Goal: Information Seeking & Learning: Compare options

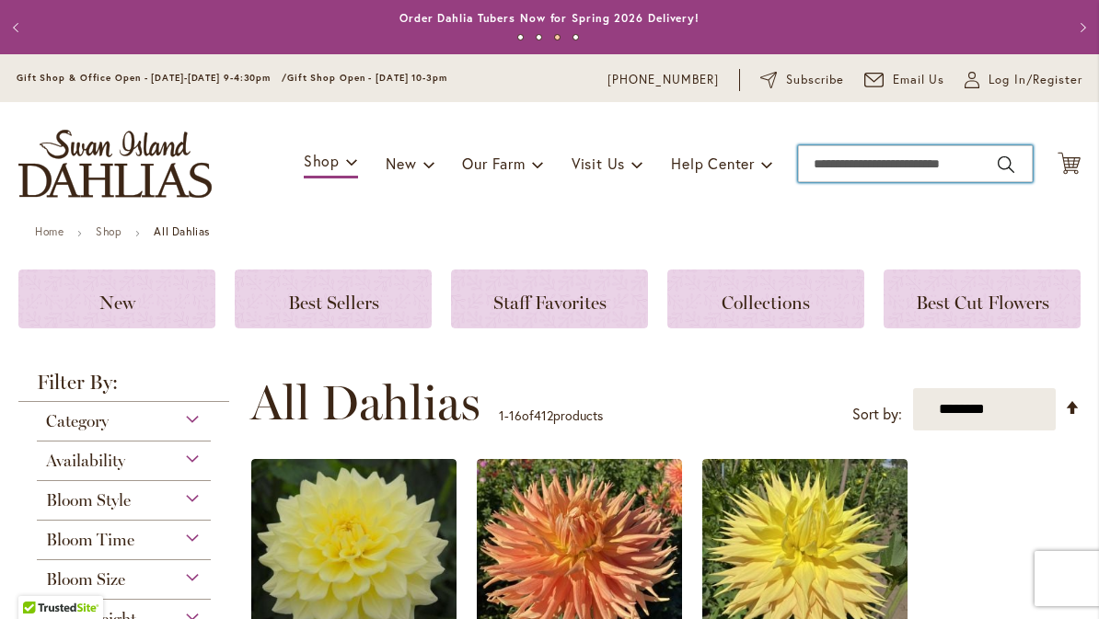
click at [836, 172] on input "Search" at bounding box center [915, 163] width 235 height 37
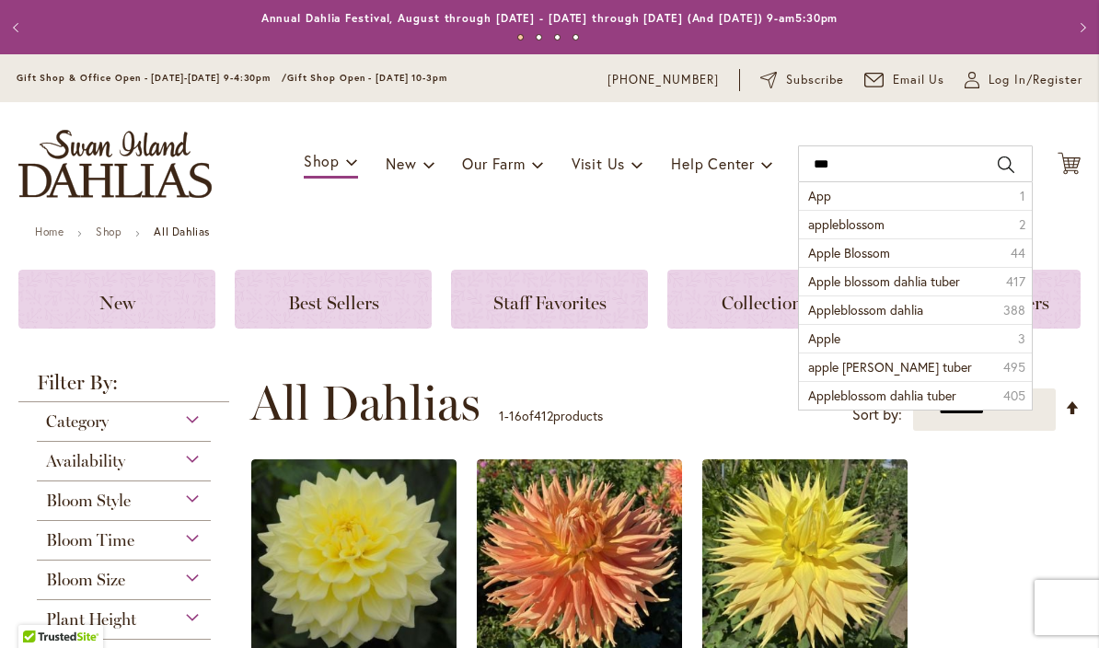
click at [829, 230] on span "appleblossom" at bounding box center [846, 223] width 76 height 17
type input "**********"
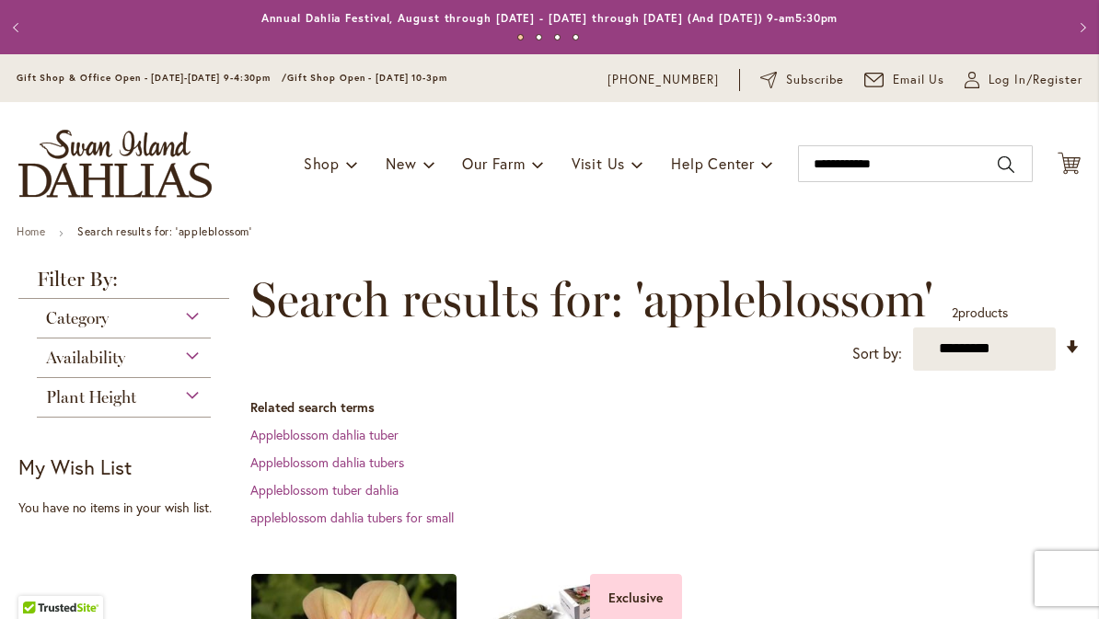
click at [564, 459] on dd "Appleblossom dahlia tubers" at bounding box center [665, 463] width 830 height 18
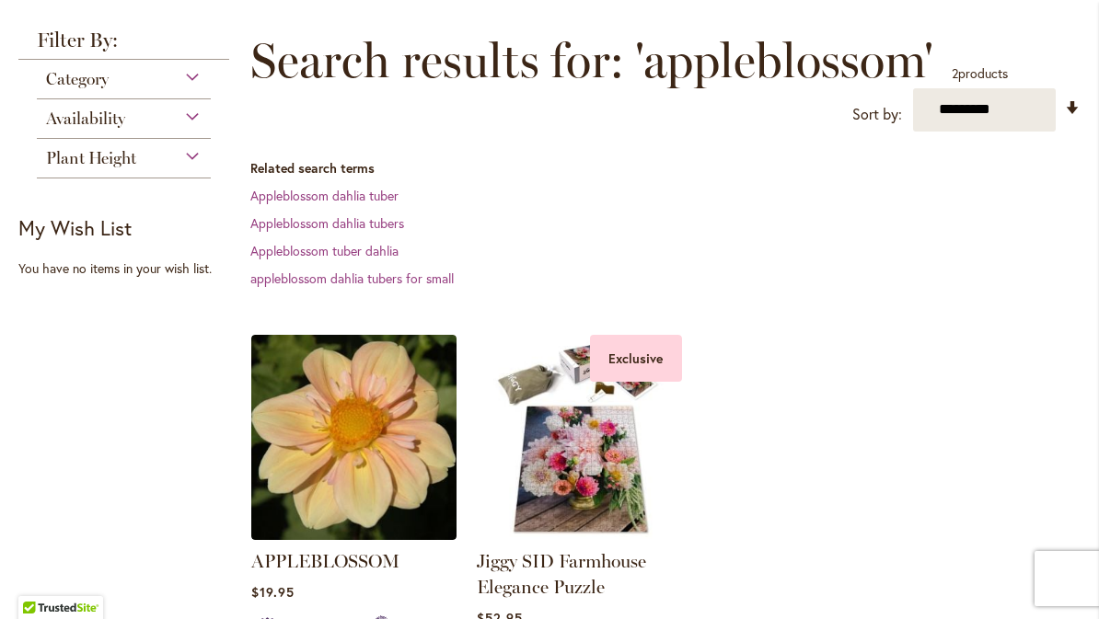
scroll to position [238, 0]
click at [348, 452] on img at bounding box center [353, 438] width 205 height 205
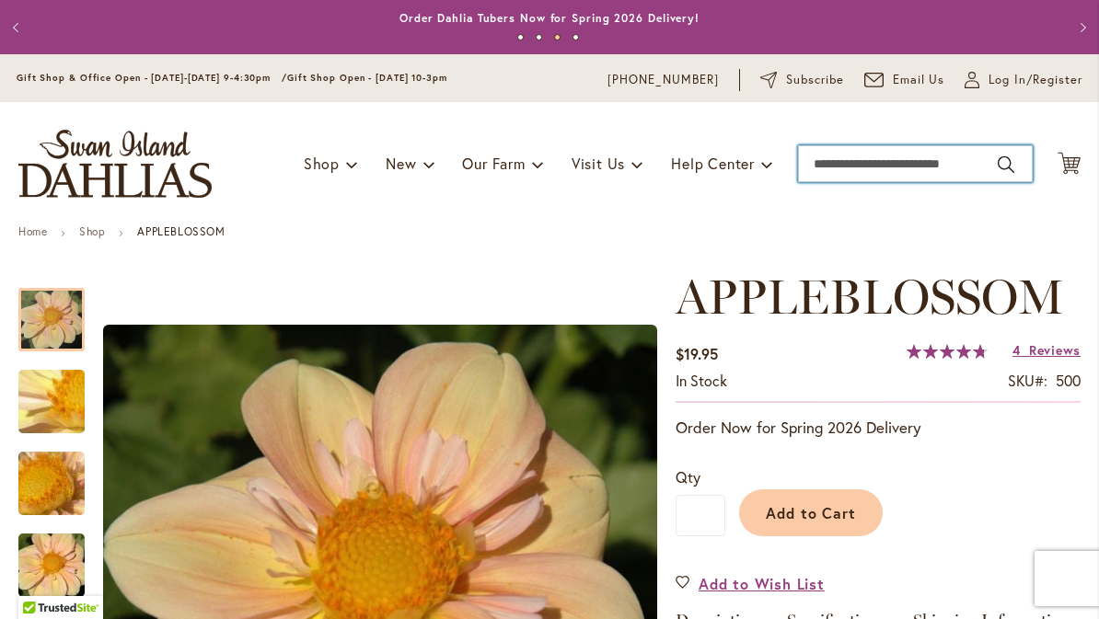
click at [822, 171] on input "Search" at bounding box center [915, 163] width 235 height 37
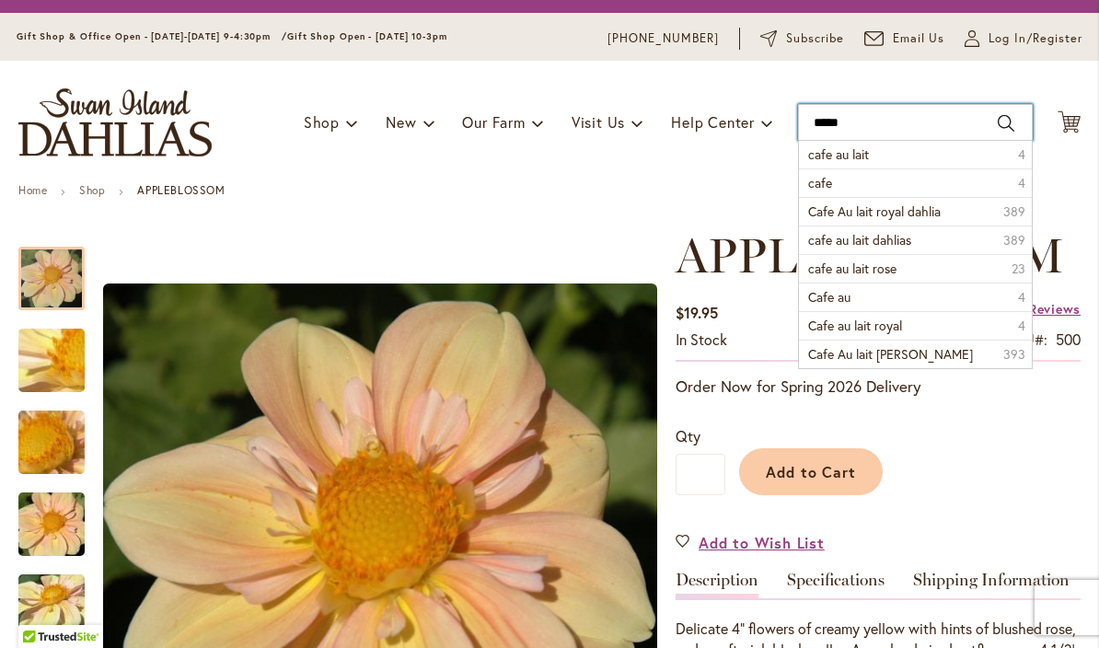
scroll to position [40, 0]
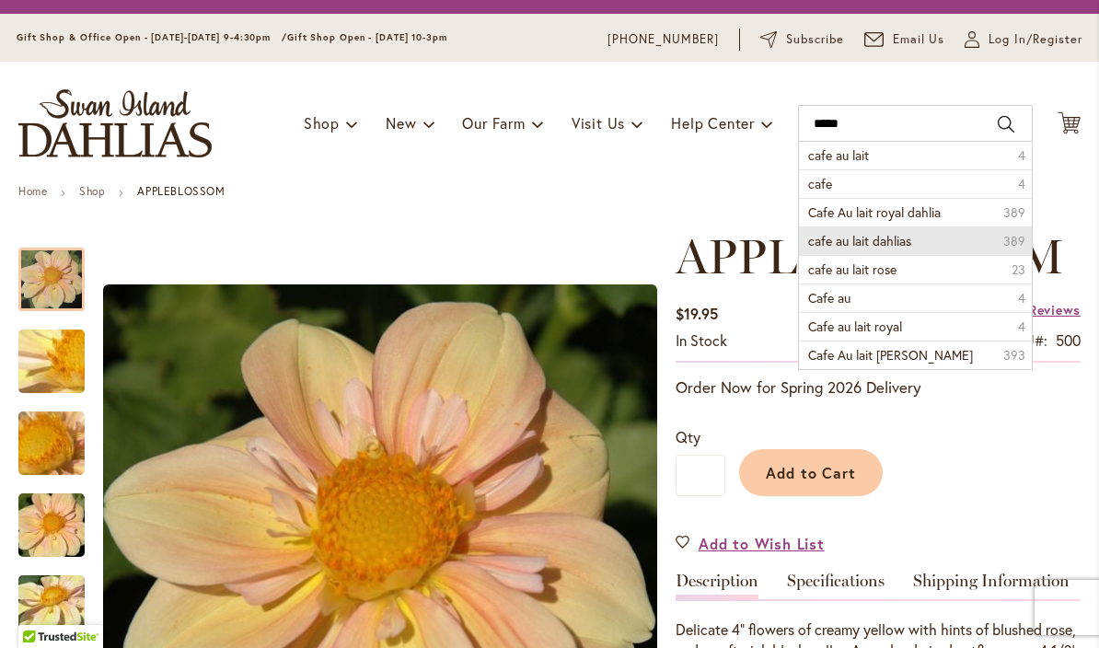
click at [915, 229] on li "cafe au lait dahlias 389" at bounding box center [915, 240] width 233 height 29
type input "**********"
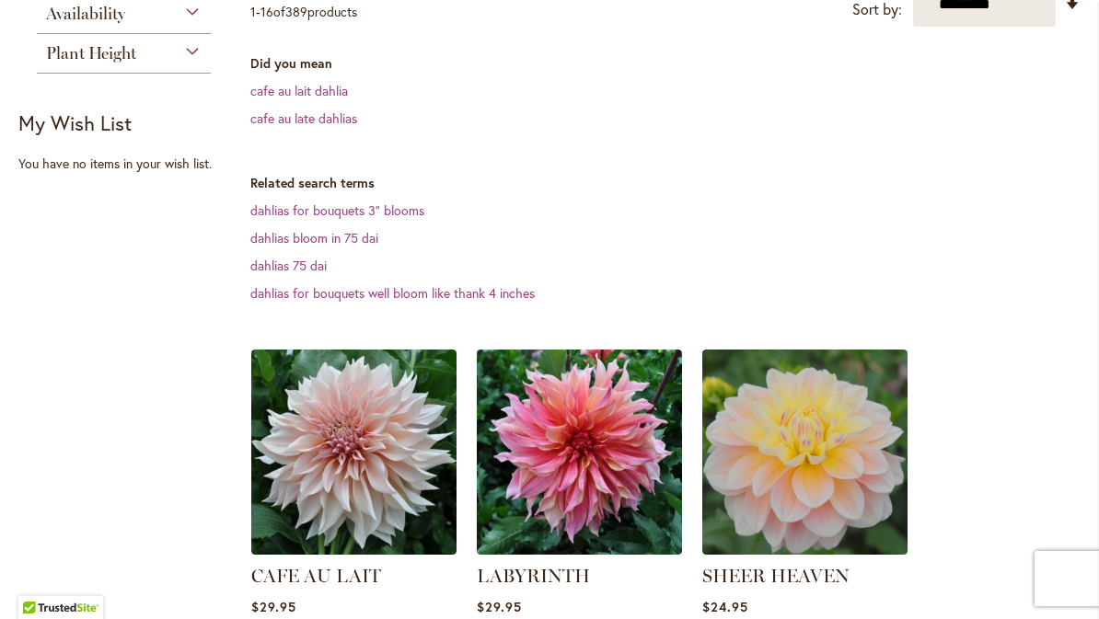
scroll to position [351, 0]
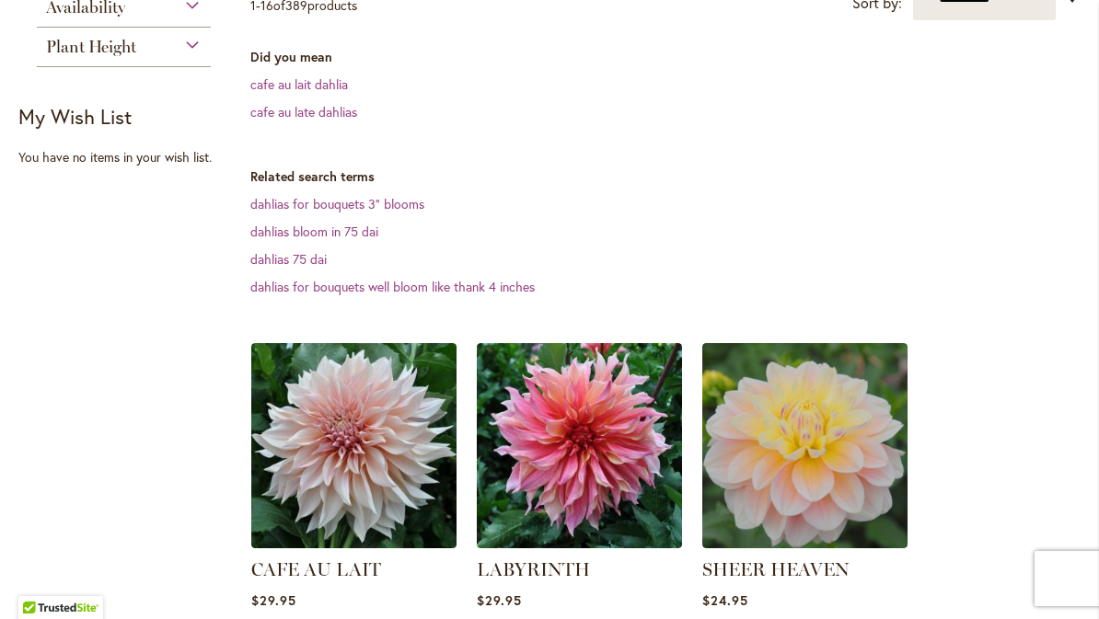
click at [320, 466] on img at bounding box center [353, 445] width 205 height 205
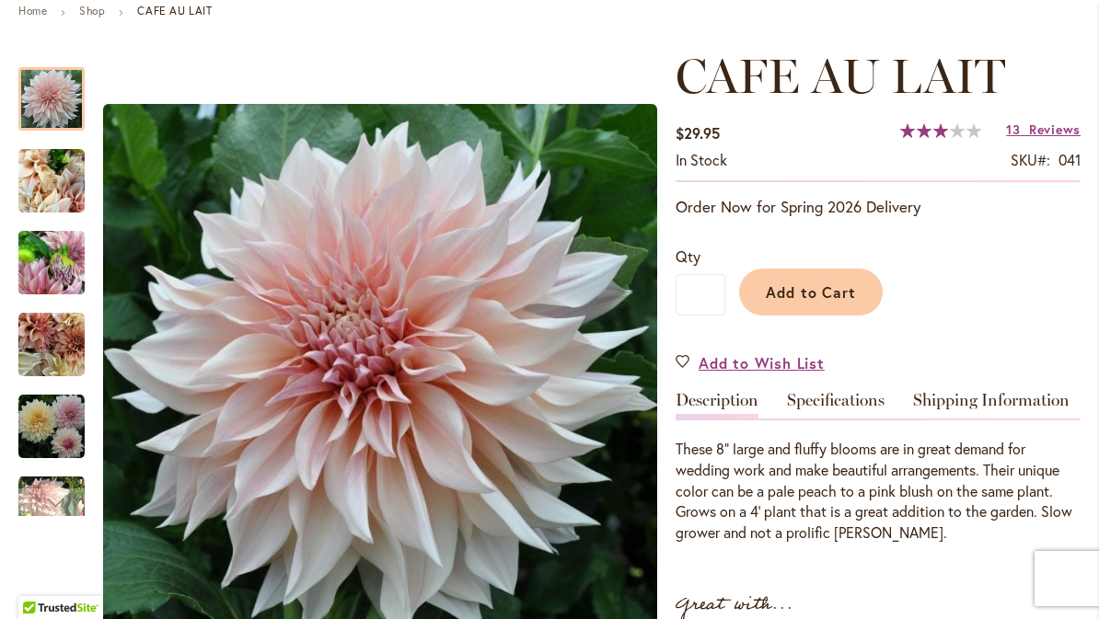
scroll to position [223, 0]
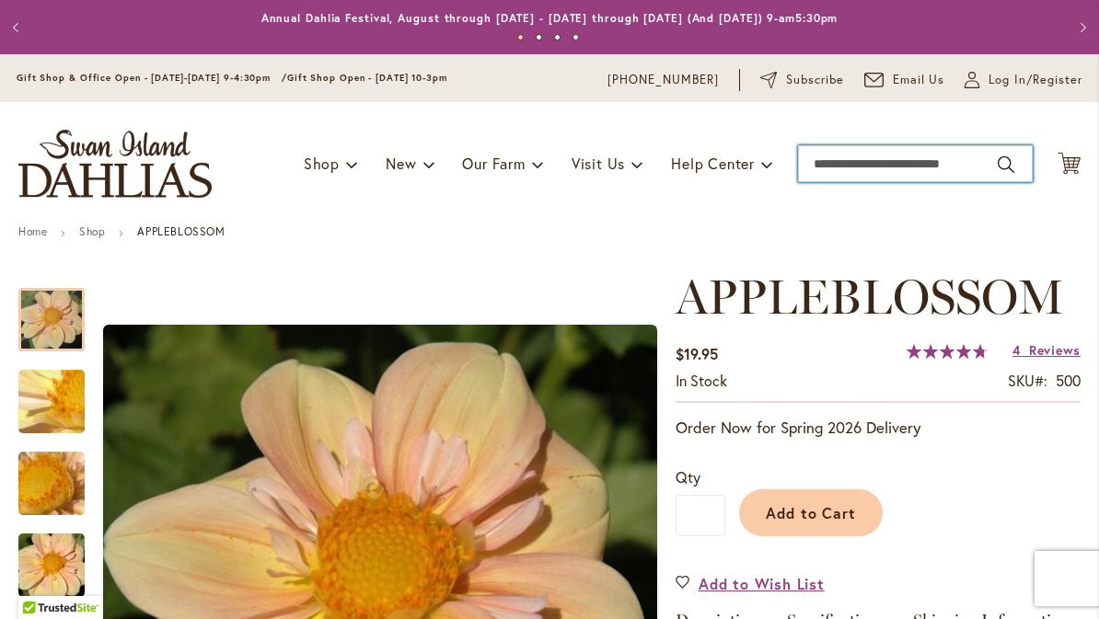
click at [835, 158] on input "Search" at bounding box center [915, 163] width 235 height 37
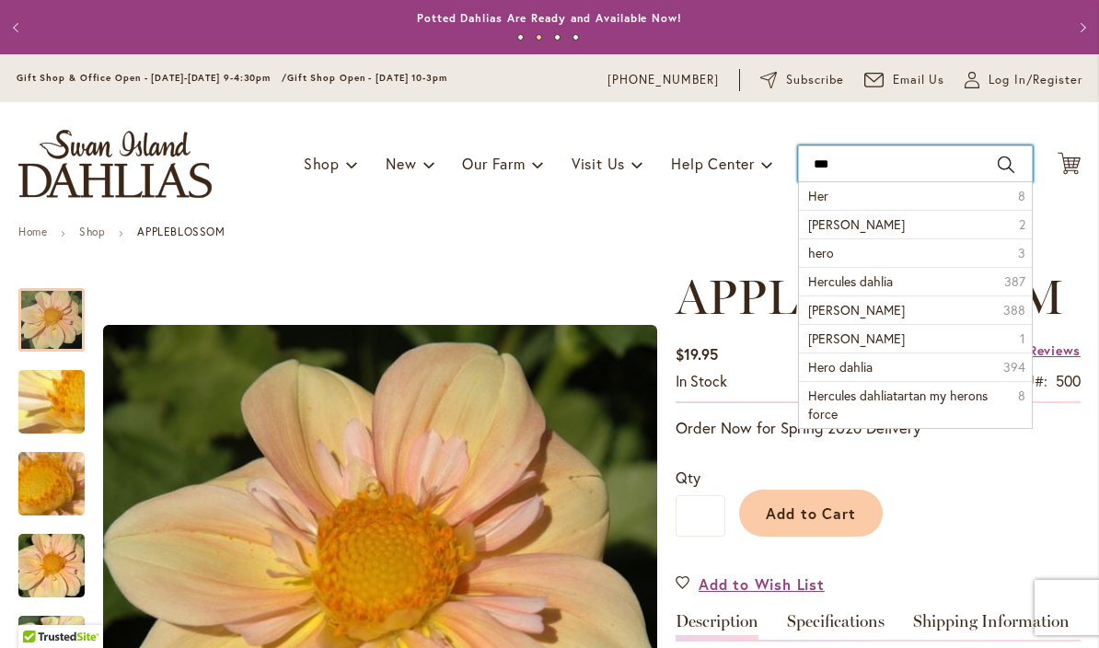
type input "*"
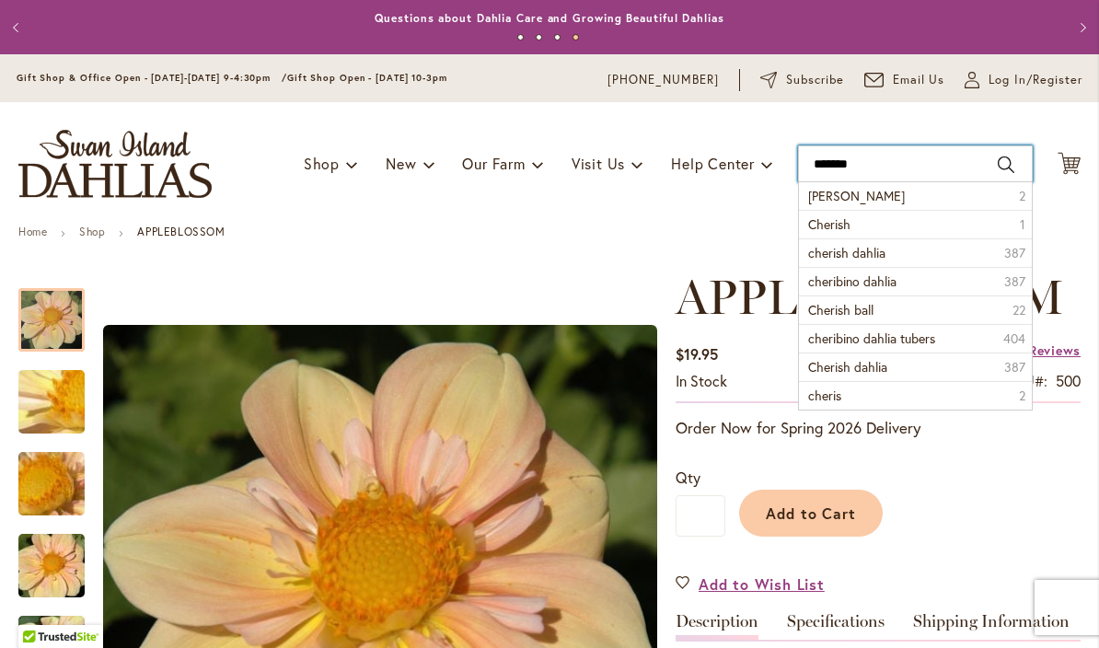
type input "*******"
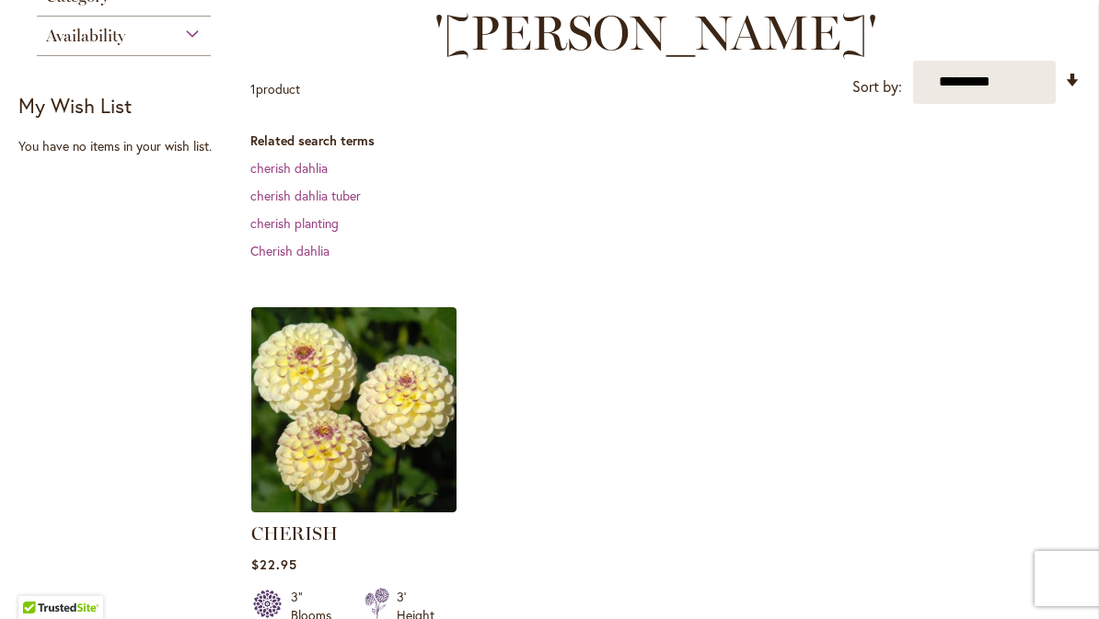
scroll to position [317, 0]
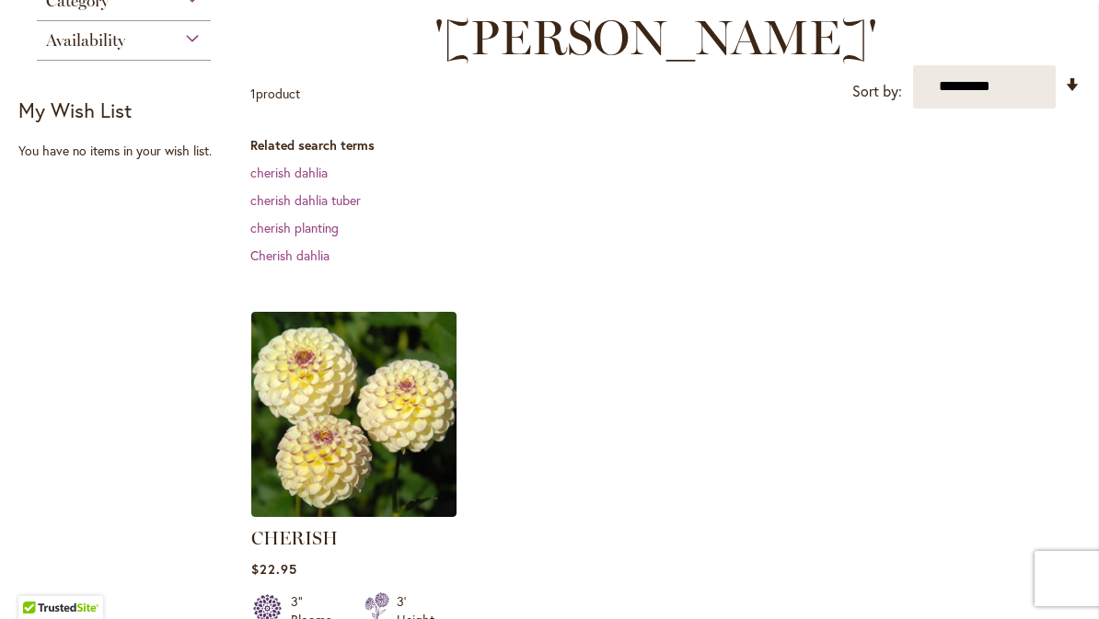
click at [340, 381] on img at bounding box center [353, 414] width 205 height 205
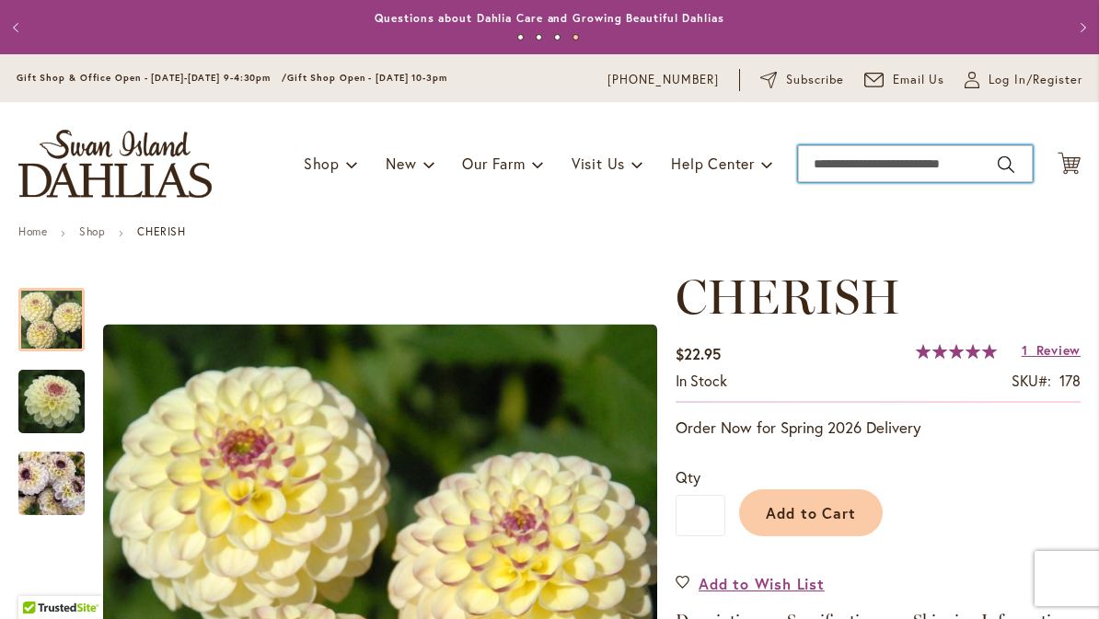
click at [836, 167] on input "Search" at bounding box center [915, 163] width 235 height 37
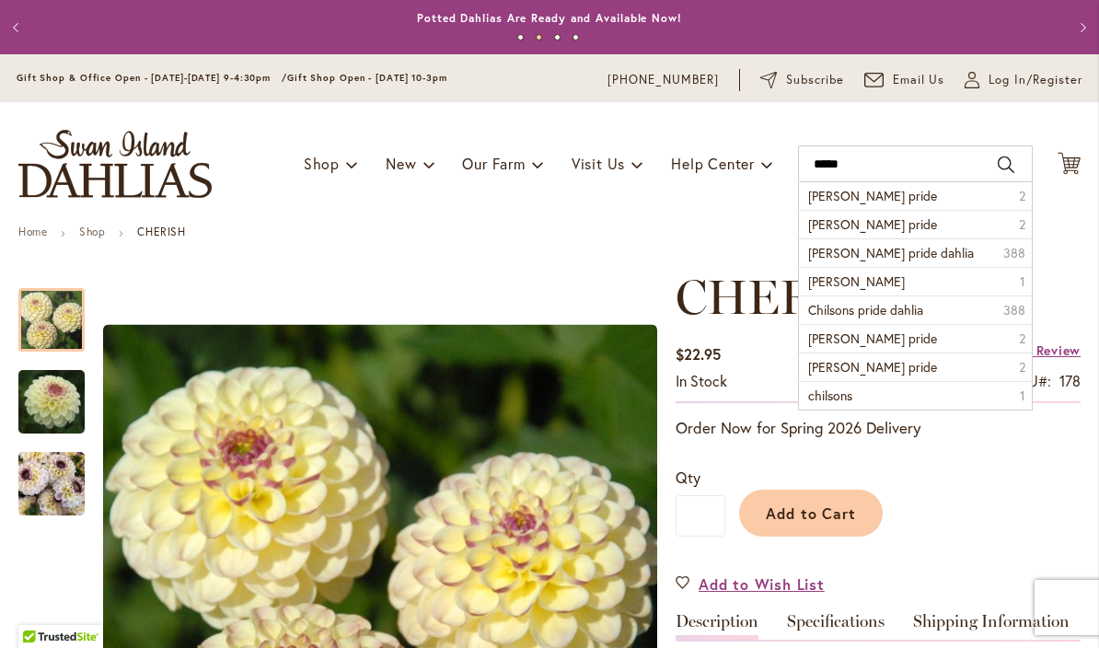
click at [837, 196] on span "chilsons pride" at bounding box center [872, 195] width 129 height 17
type input "**********"
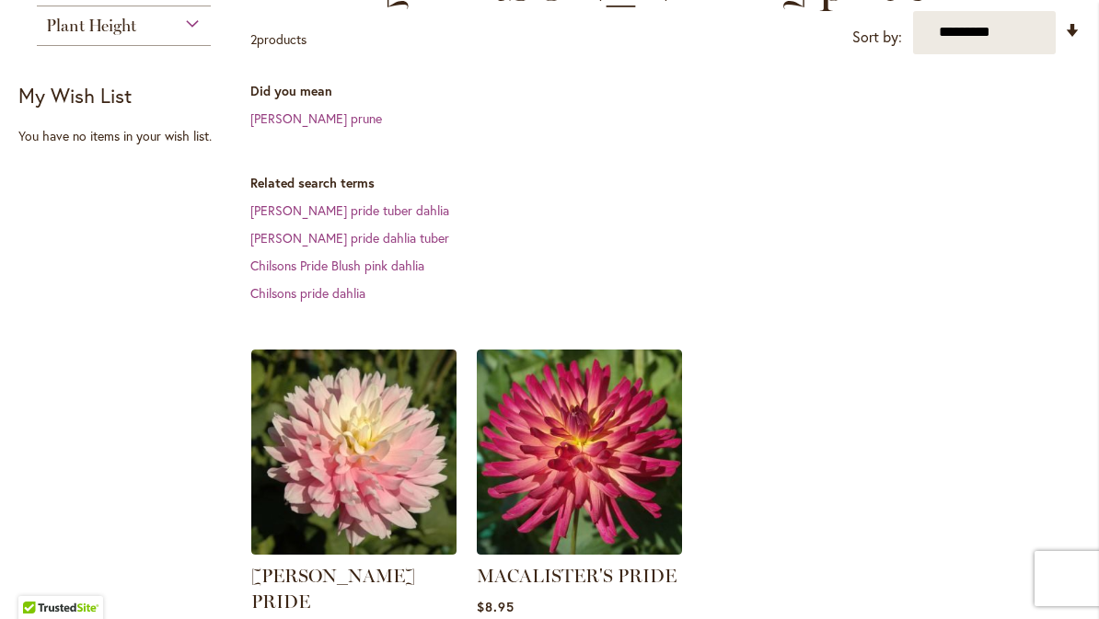
scroll to position [379, 0]
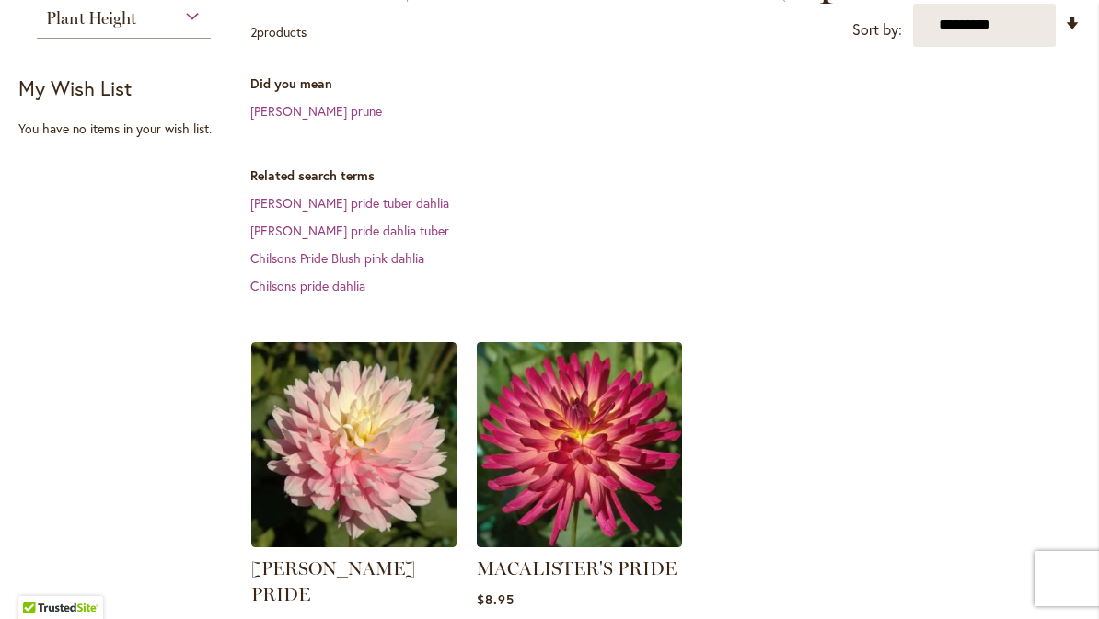
click at [349, 409] on img at bounding box center [353, 444] width 205 height 205
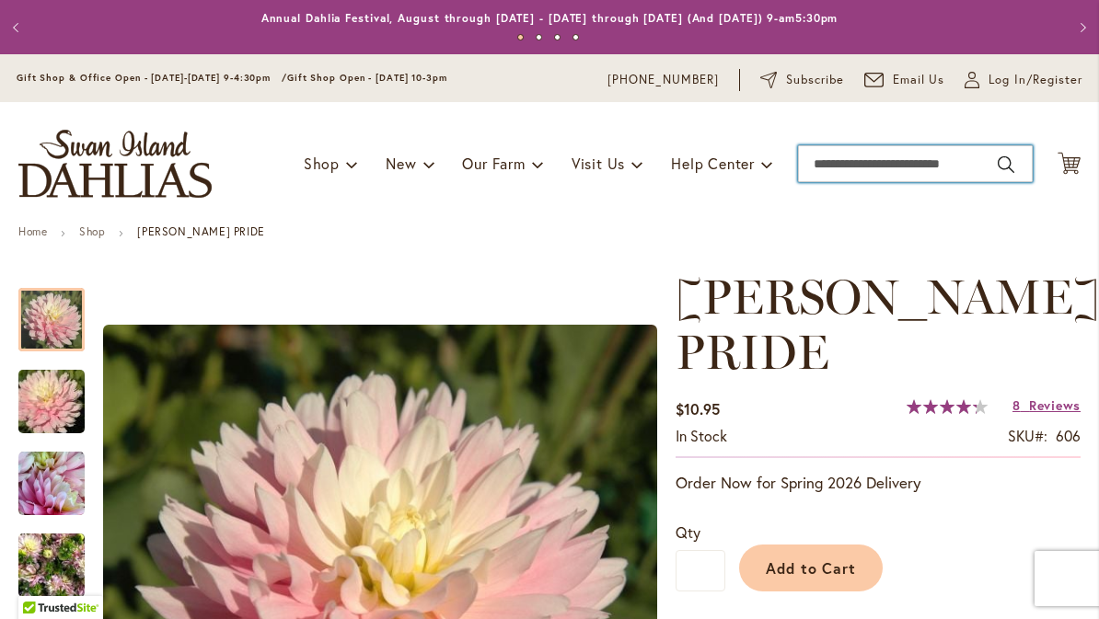
click at [826, 154] on input "Search" at bounding box center [915, 163] width 235 height 37
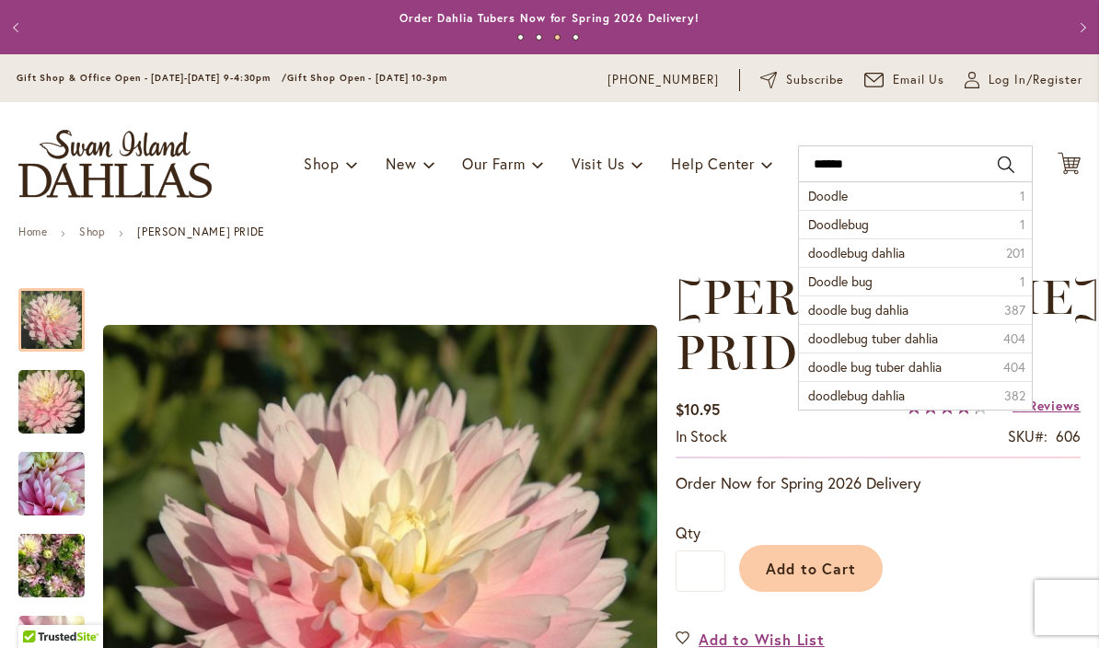
click at [828, 218] on span "Doodlebug" at bounding box center [838, 223] width 61 height 17
type input "*********"
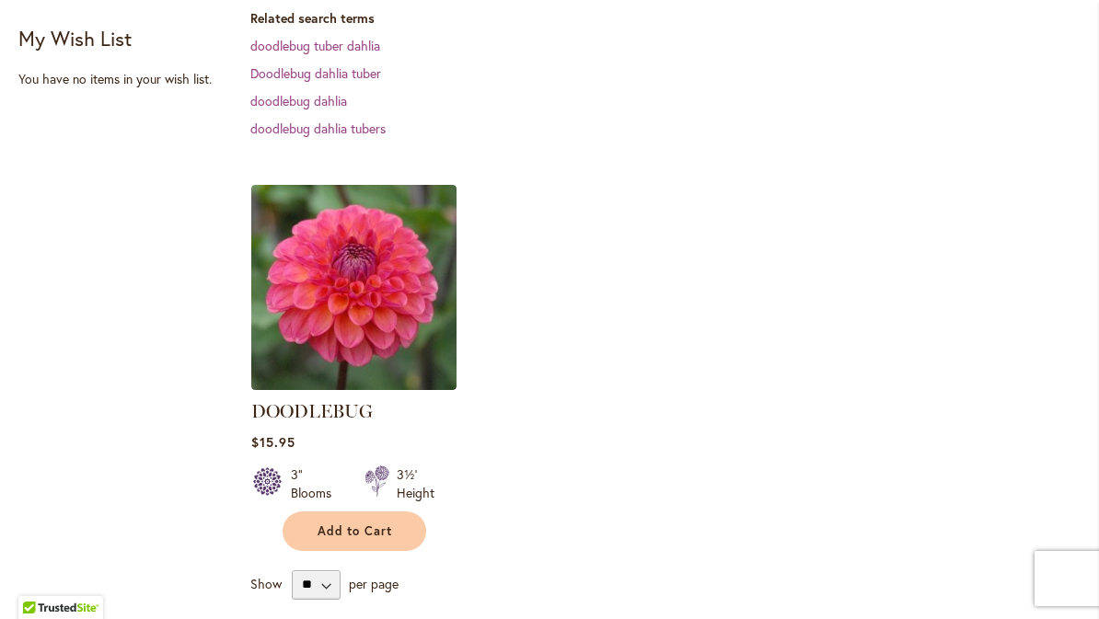
scroll to position [393, 0]
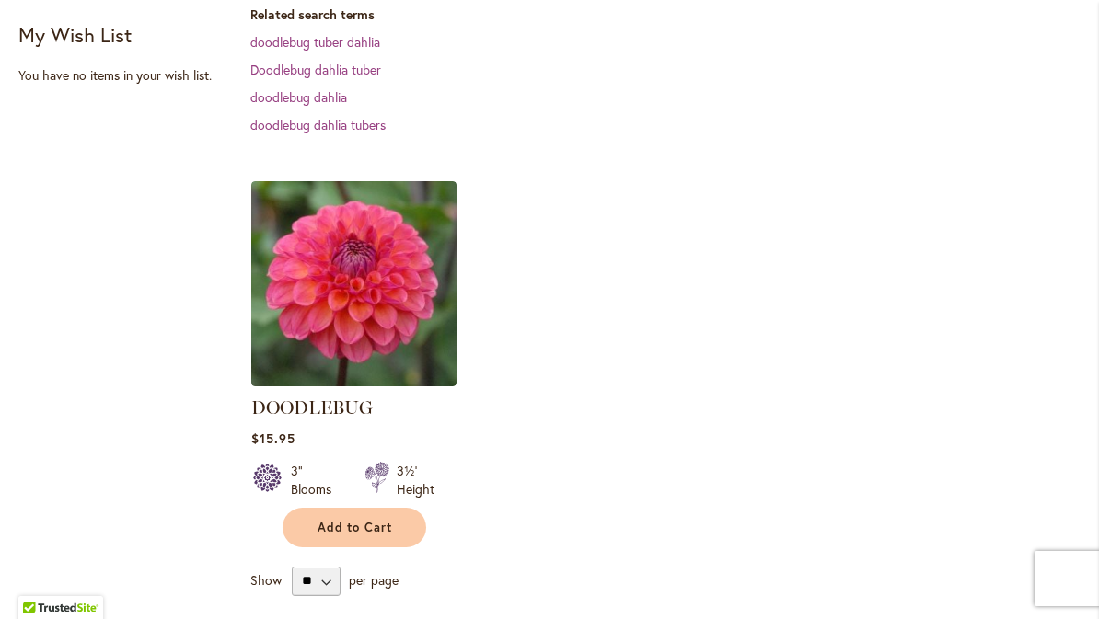
click at [356, 283] on img at bounding box center [353, 283] width 205 height 205
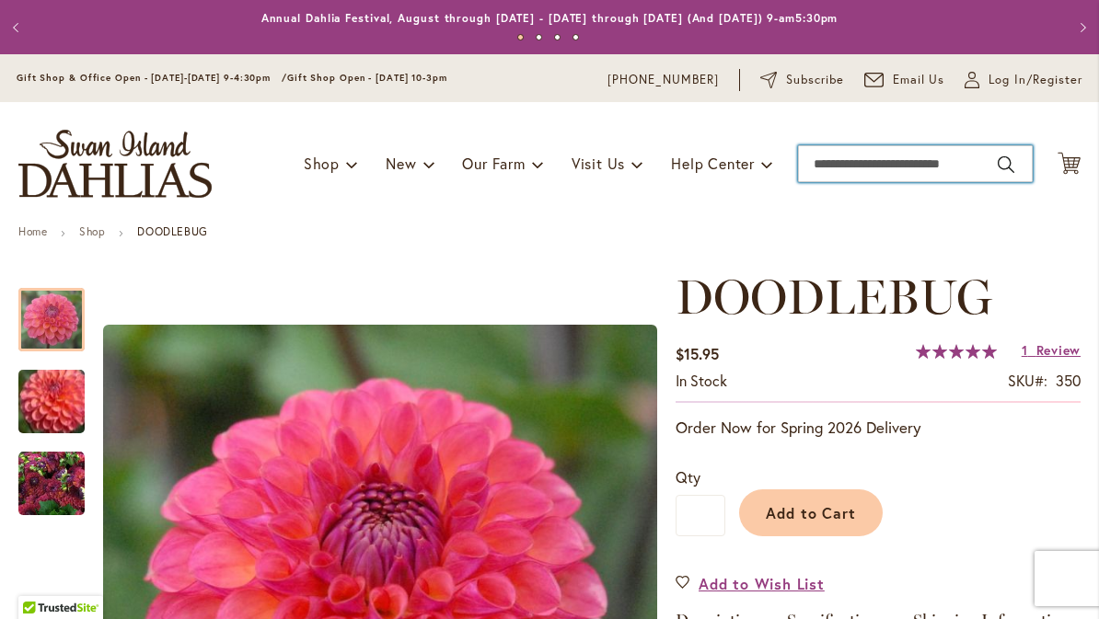
click at [835, 165] on input "Search" at bounding box center [915, 163] width 235 height 37
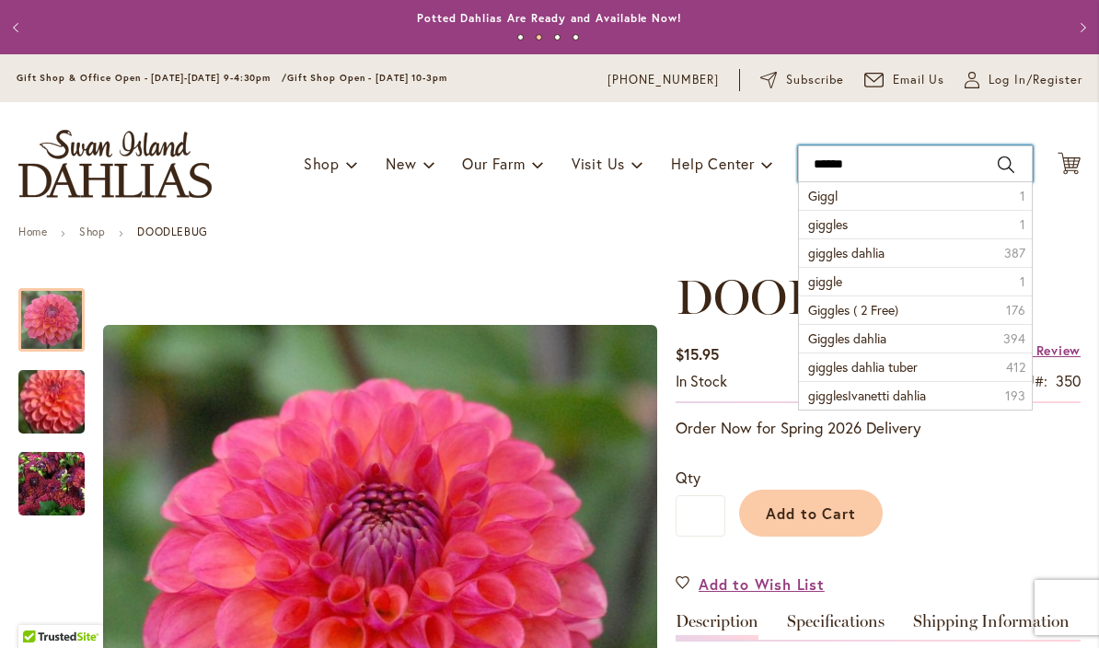
type input "*******"
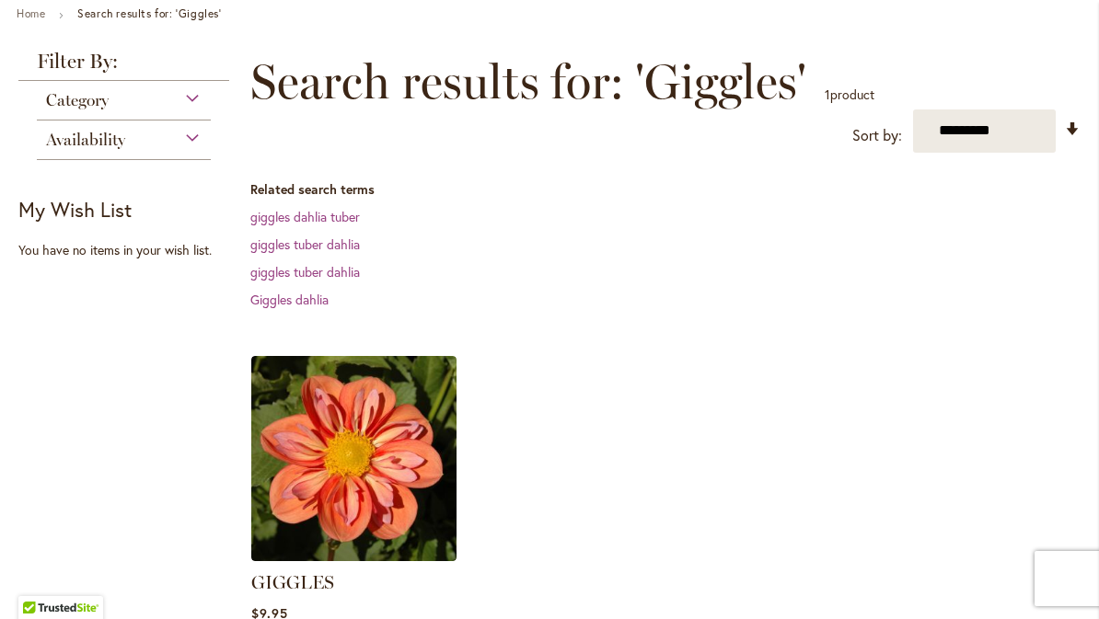
scroll to position [229, 0]
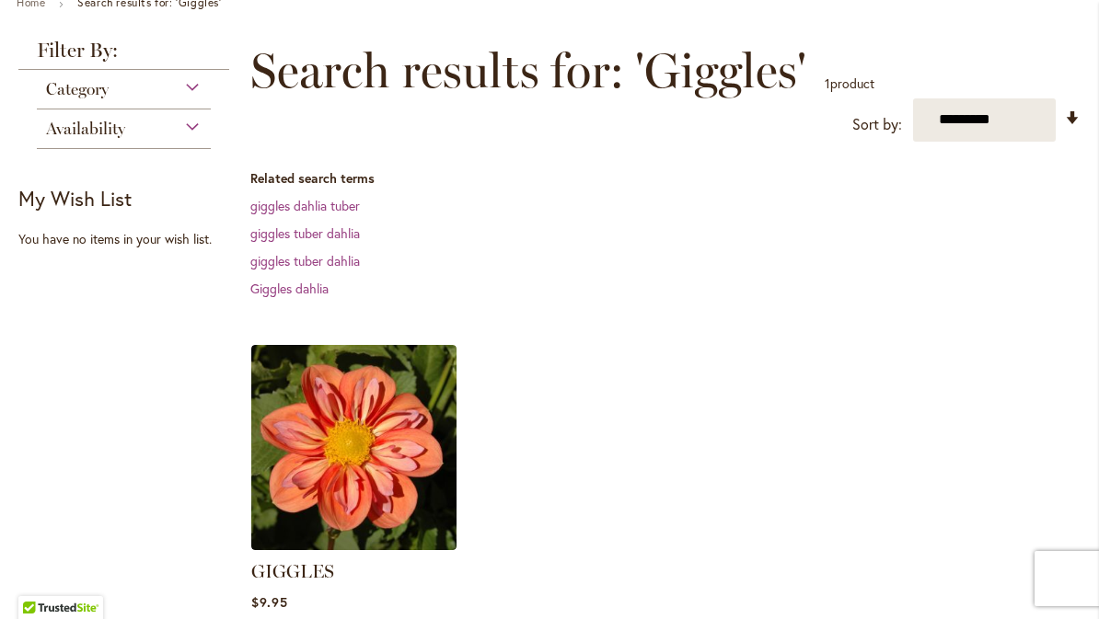
click at [339, 476] on img at bounding box center [353, 447] width 205 height 205
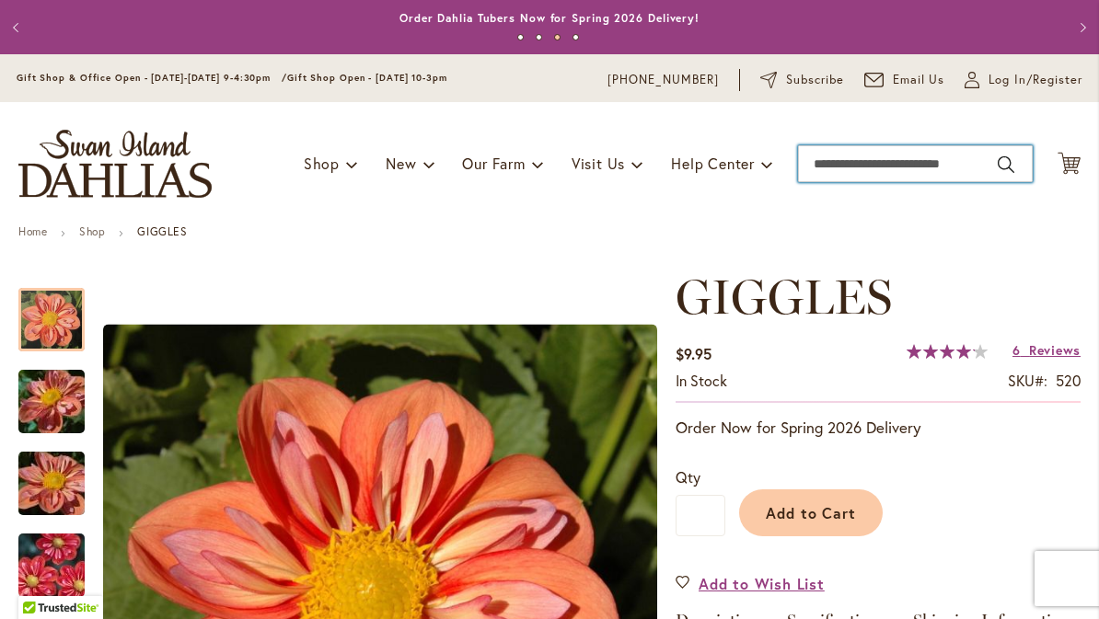
click at [830, 163] on input "Search" at bounding box center [915, 163] width 235 height 37
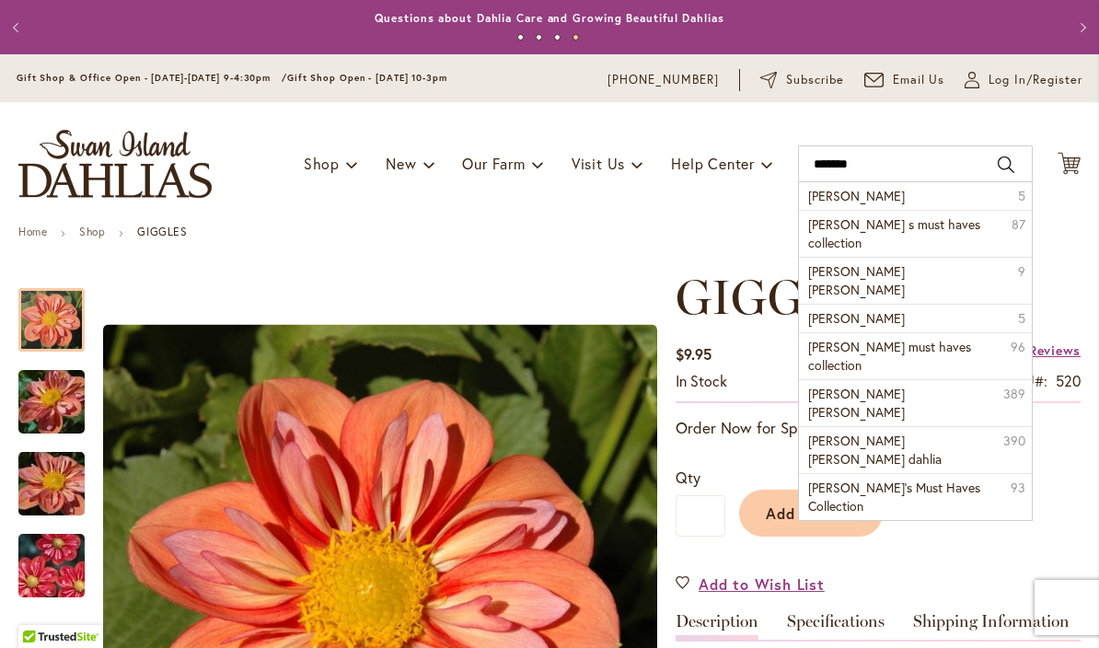
click at [826, 202] on span "[PERSON_NAME]" at bounding box center [856, 195] width 97 height 17
type input "**********"
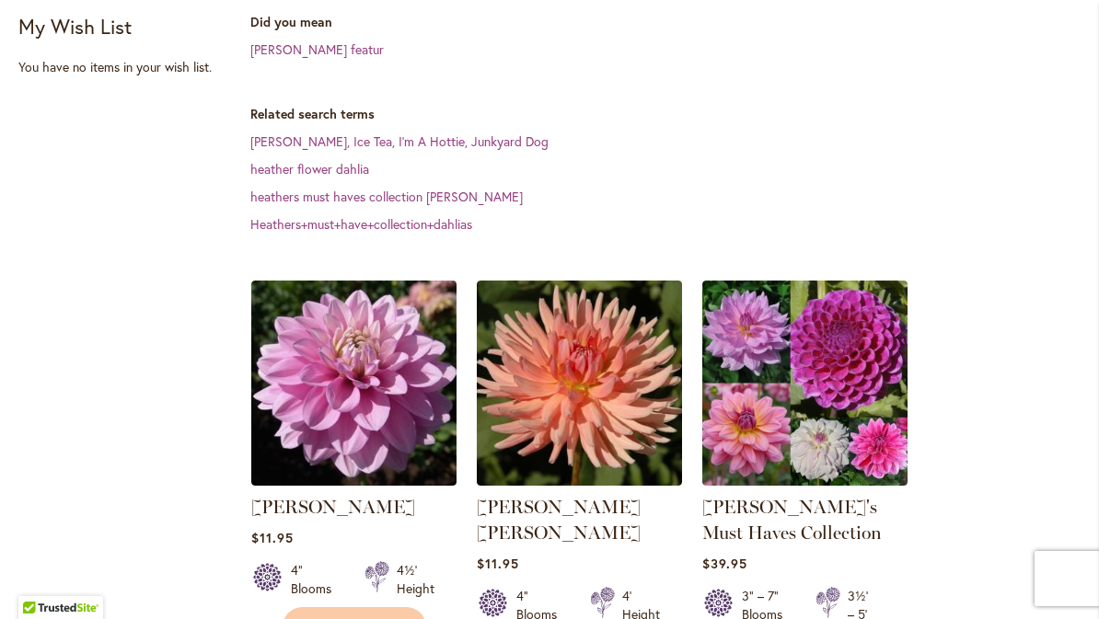
scroll to position [440, 0]
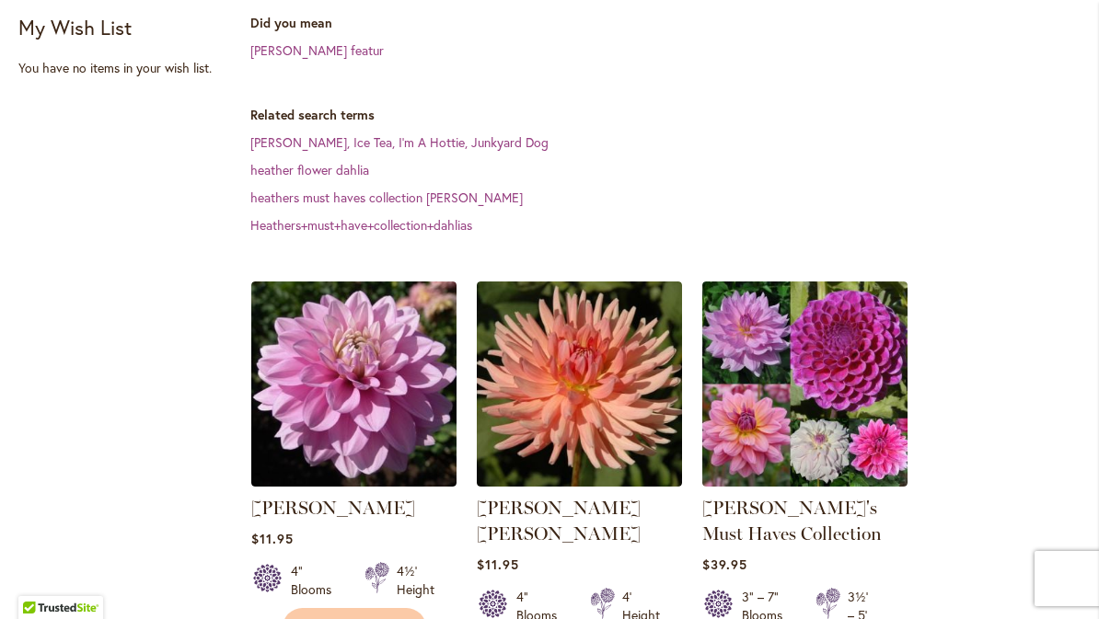
click at [746, 497] on link "Heather's Must Haves Collection" at bounding box center [791, 521] width 179 height 48
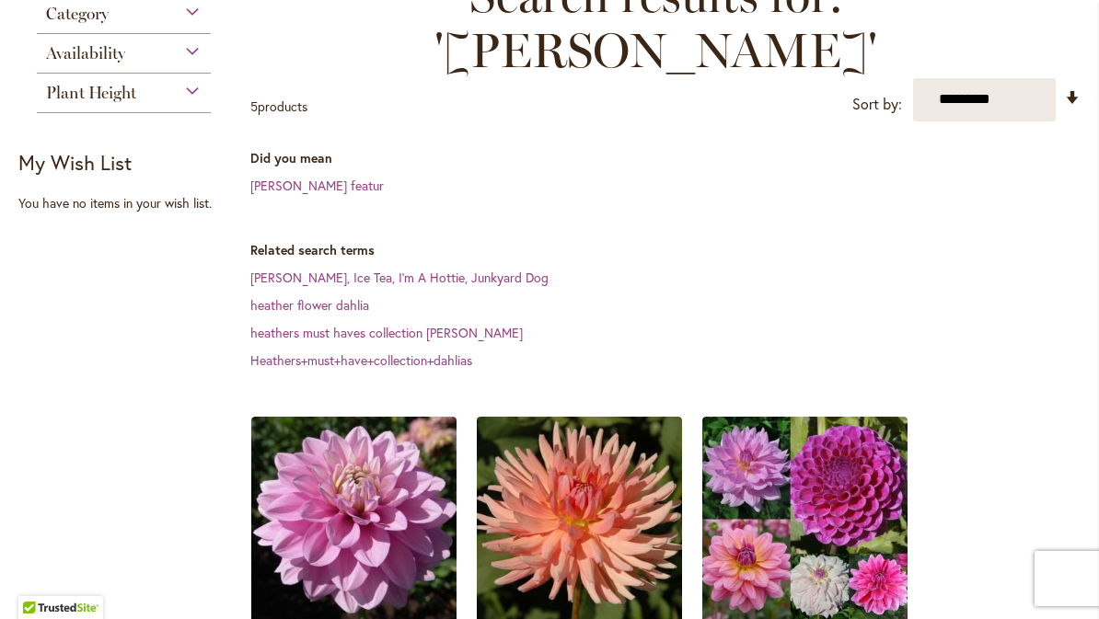
scroll to position [304, 0]
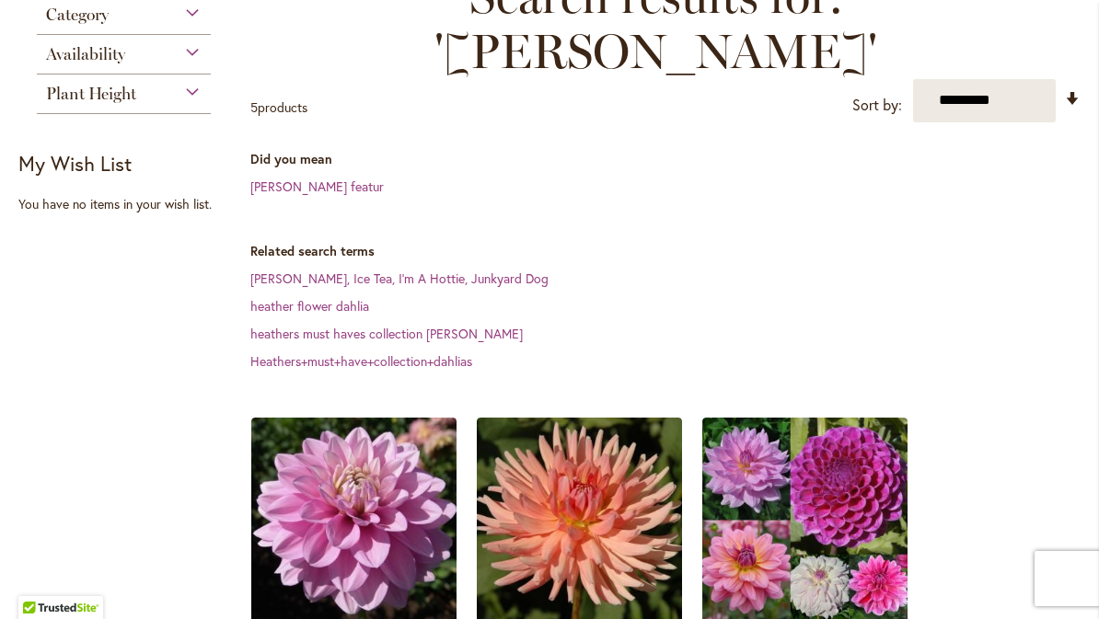
click at [351, 480] on img at bounding box center [353, 520] width 205 height 205
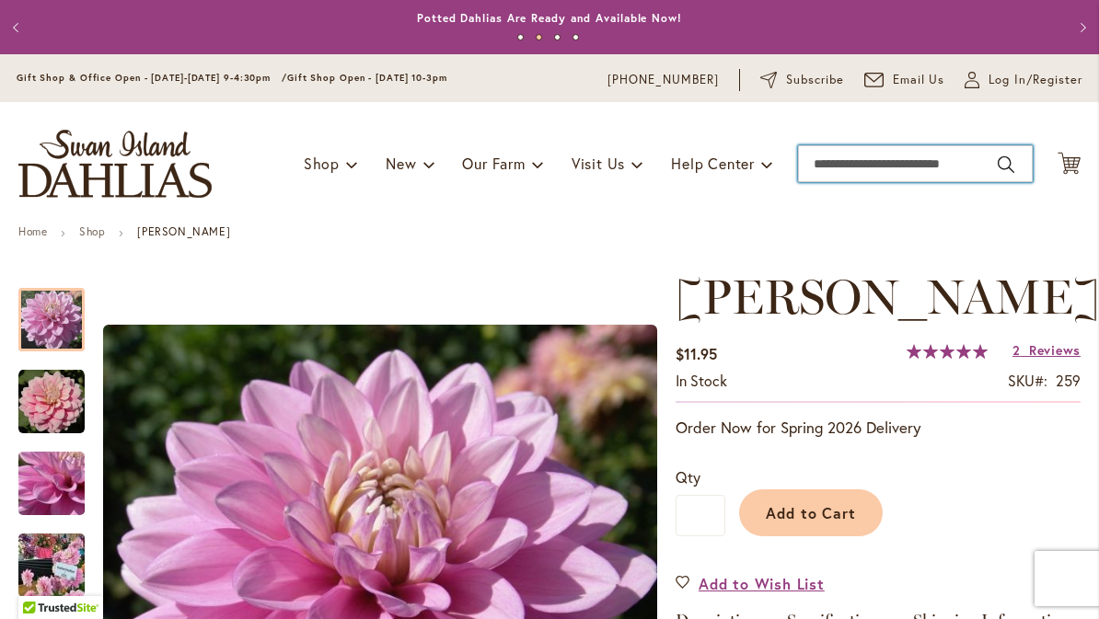
click at [823, 156] on input "Search" at bounding box center [915, 163] width 235 height 37
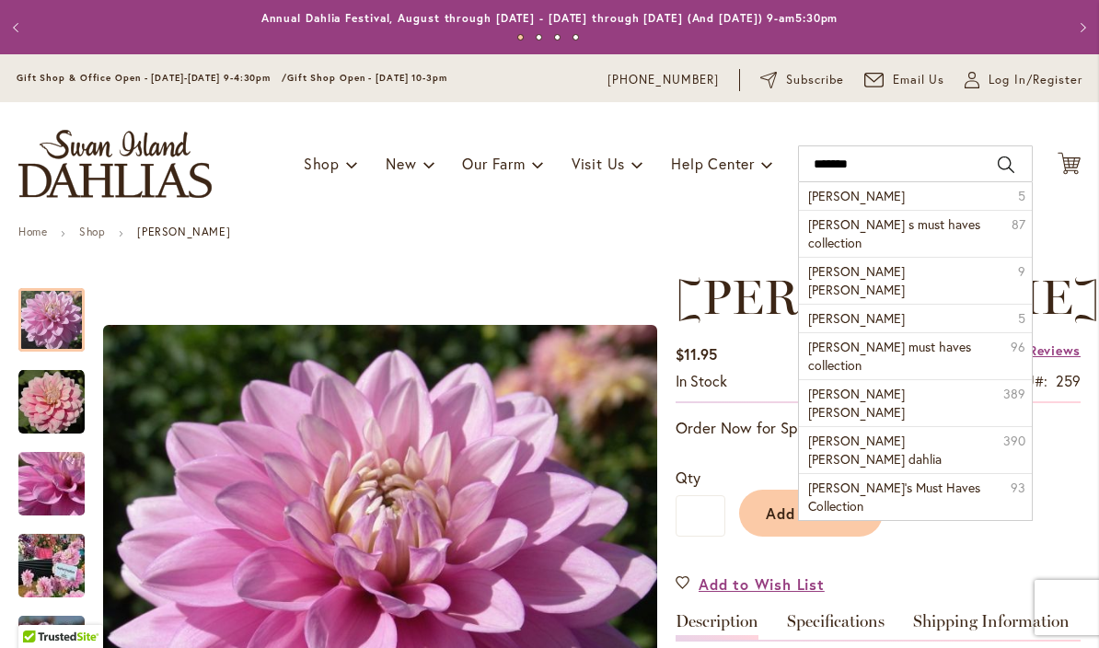
click at [848, 262] on span "[PERSON_NAME] [PERSON_NAME]" at bounding box center [856, 280] width 97 height 36
type input "**********"
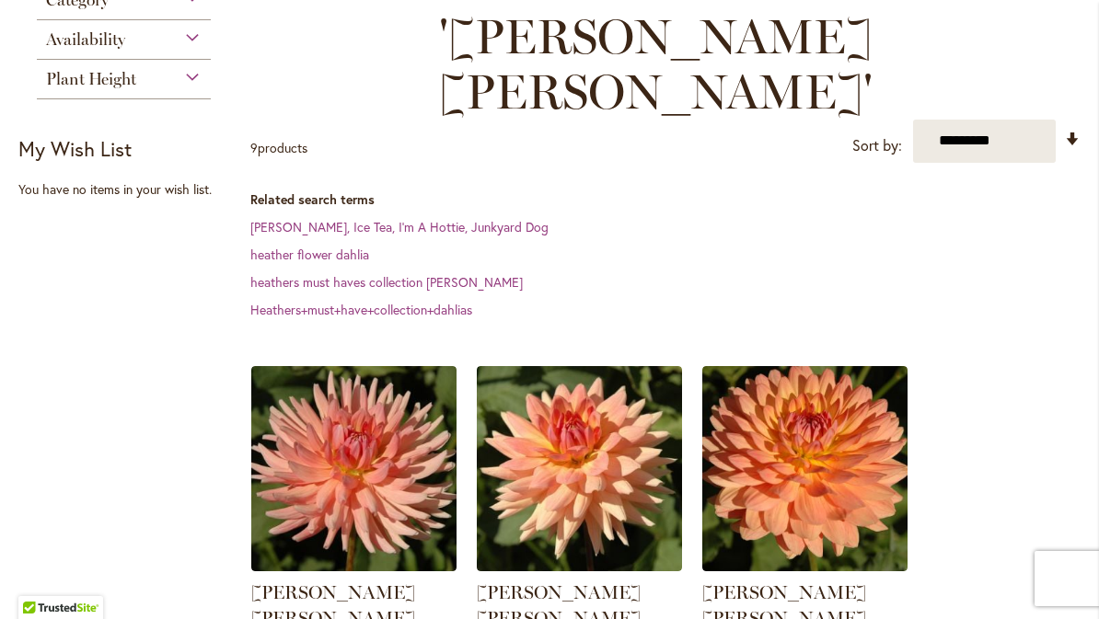
scroll to position [320, 0]
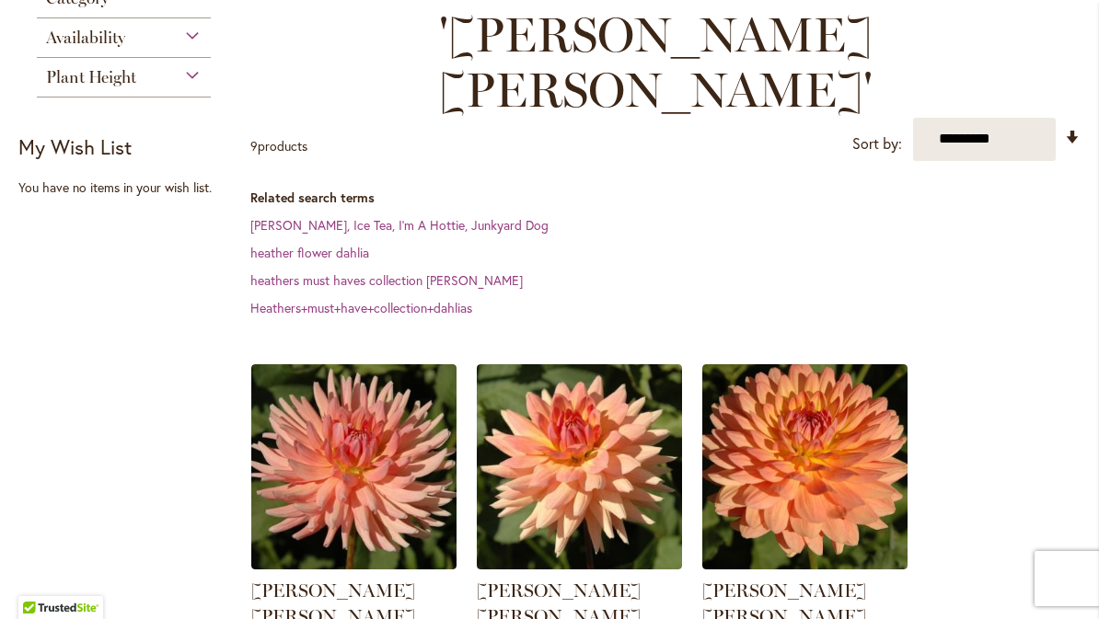
click at [368, 380] on img at bounding box center [353, 466] width 205 height 205
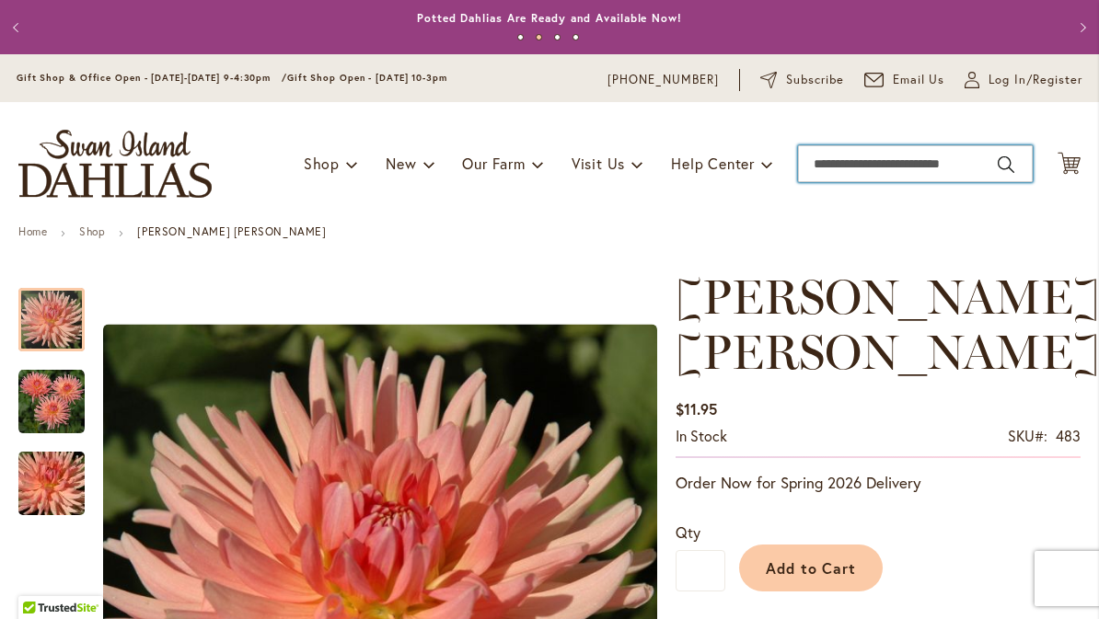
click at [826, 156] on input "Search" at bounding box center [915, 163] width 235 height 37
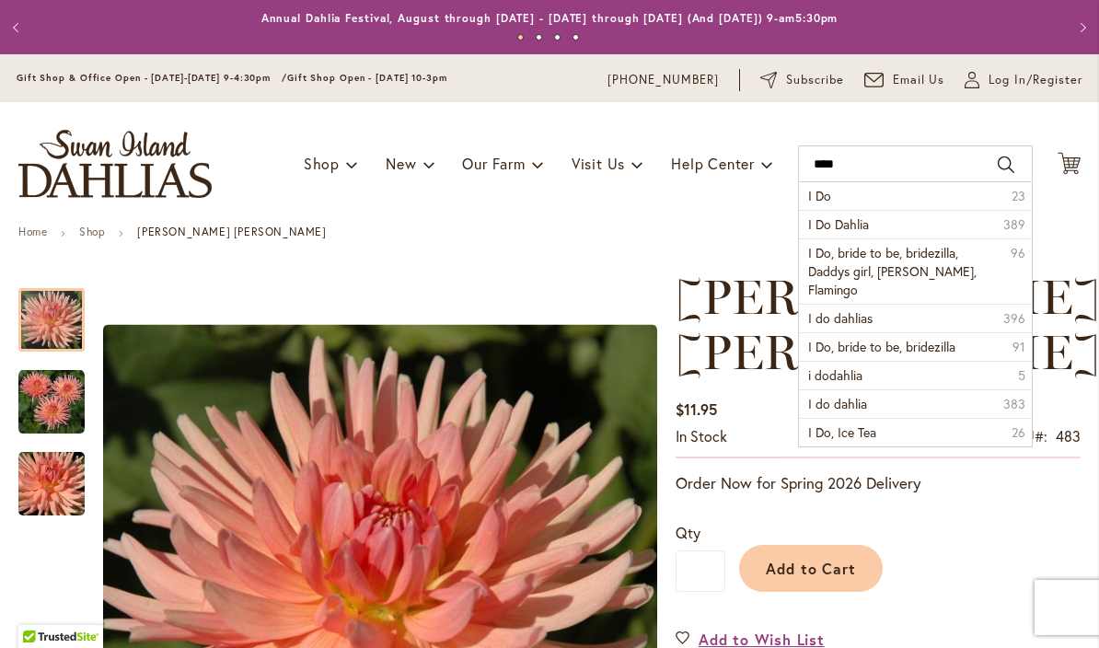
click at [840, 252] on span "I Do, bride to be, bridezilla, Daddys girl, Bliss, Flamingo" at bounding box center [892, 271] width 168 height 54
type input "**********"
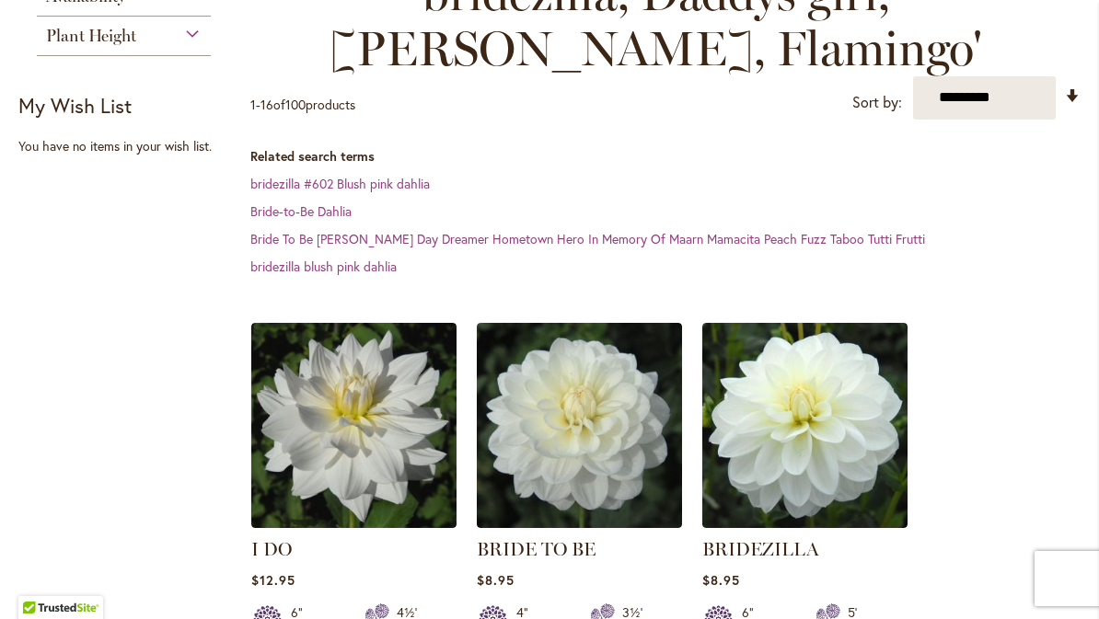
scroll to position [381, 0]
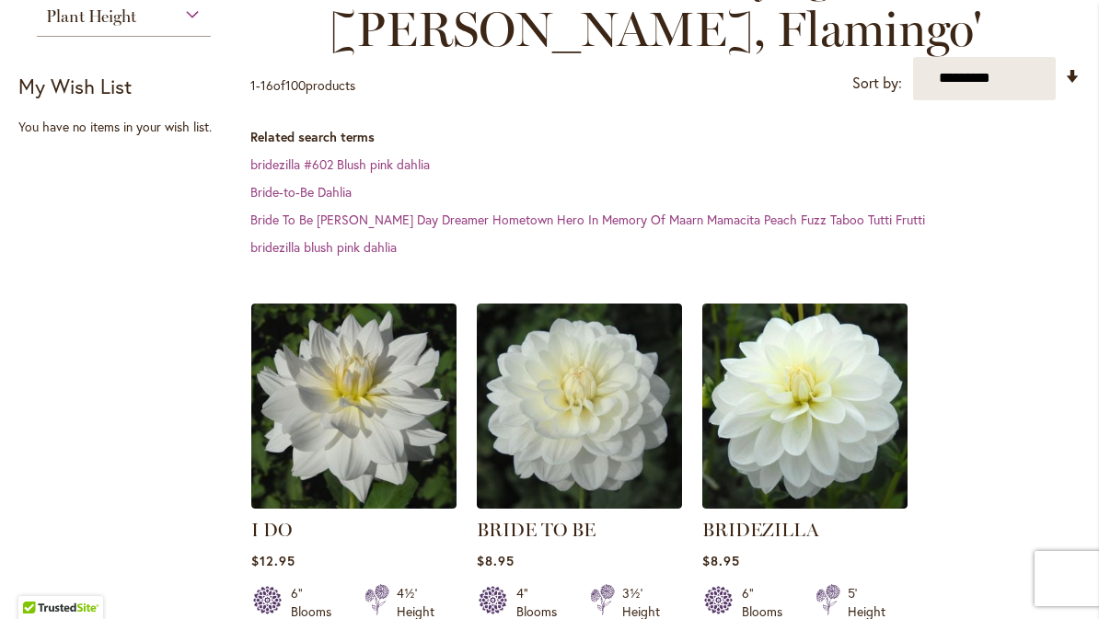
click at [363, 369] on img at bounding box center [353, 406] width 205 height 205
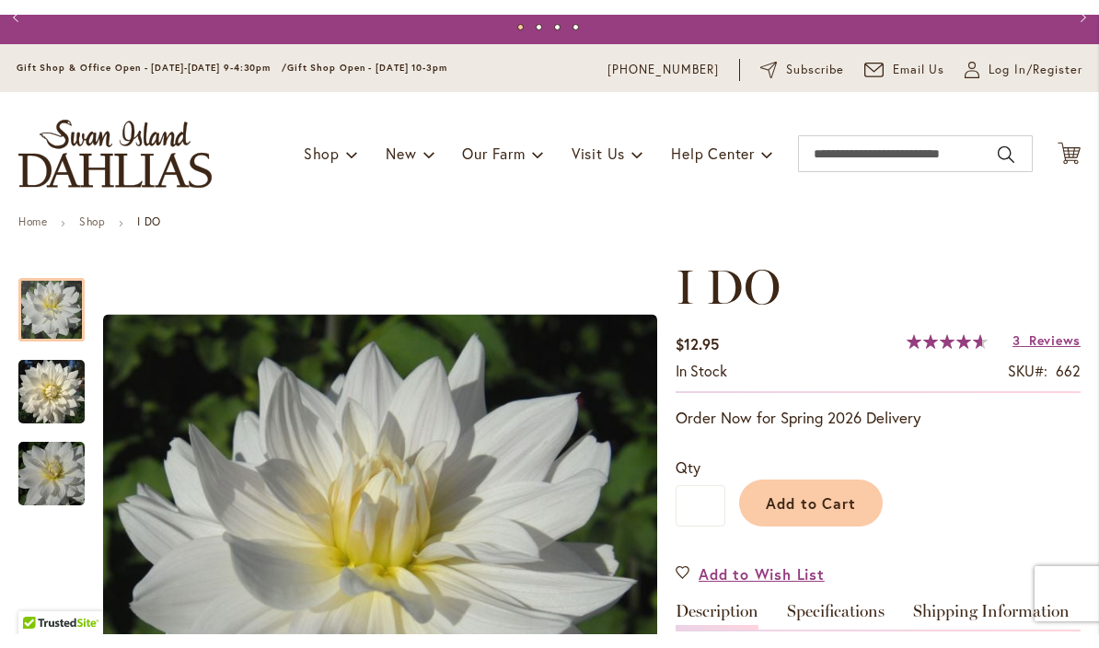
scroll to position [24, 0]
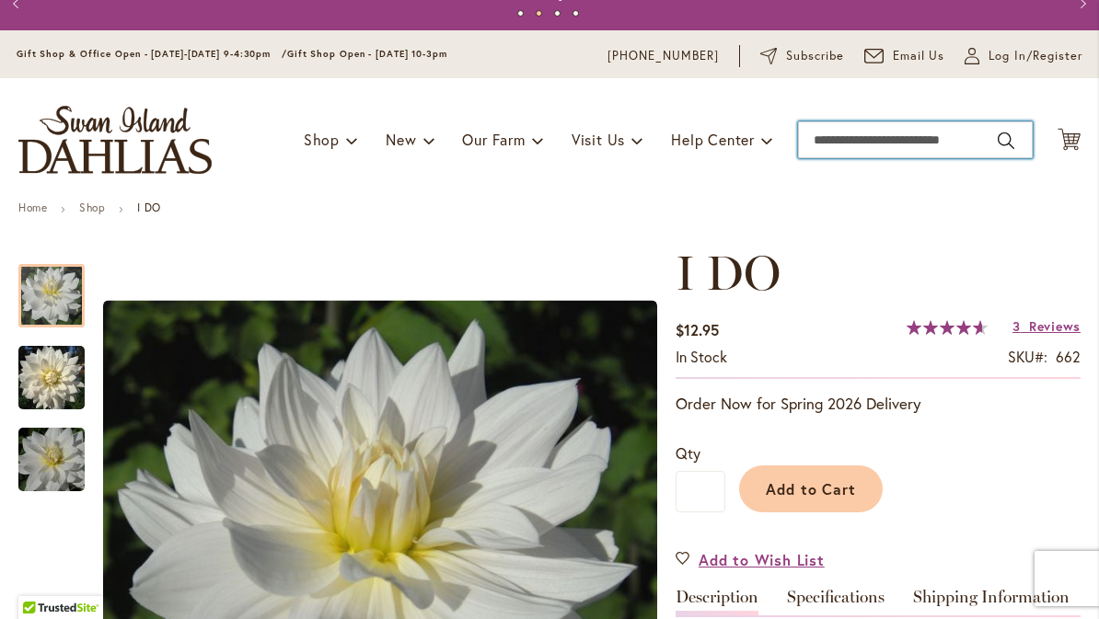
click at [954, 147] on input "Search" at bounding box center [915, 139] width 235 height 37
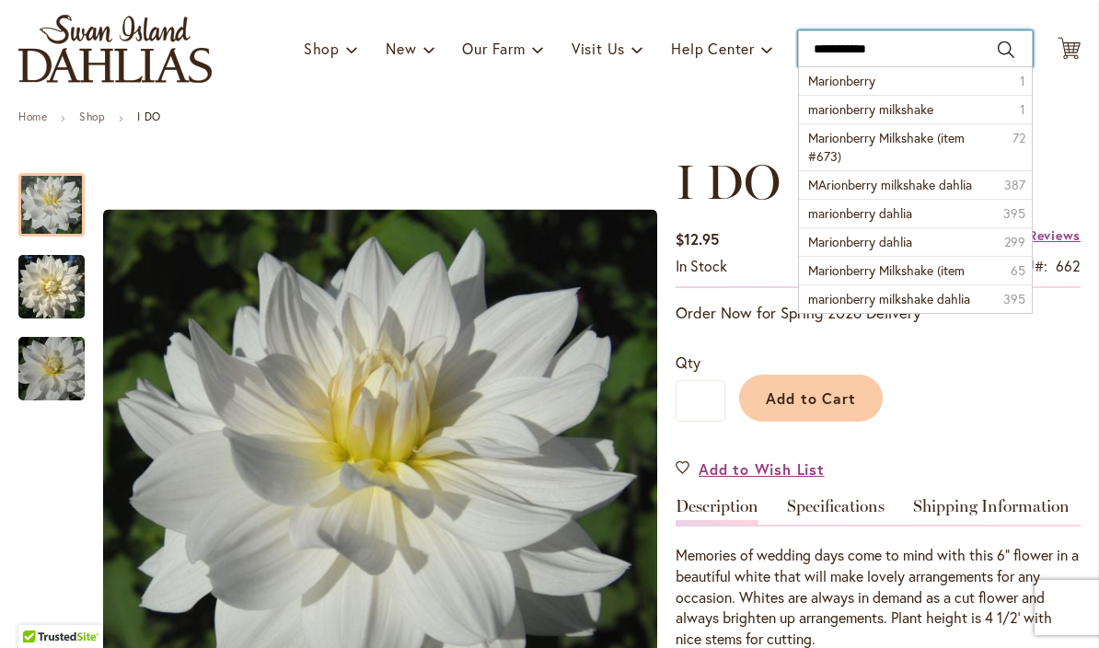
scroll to position [116, 0]
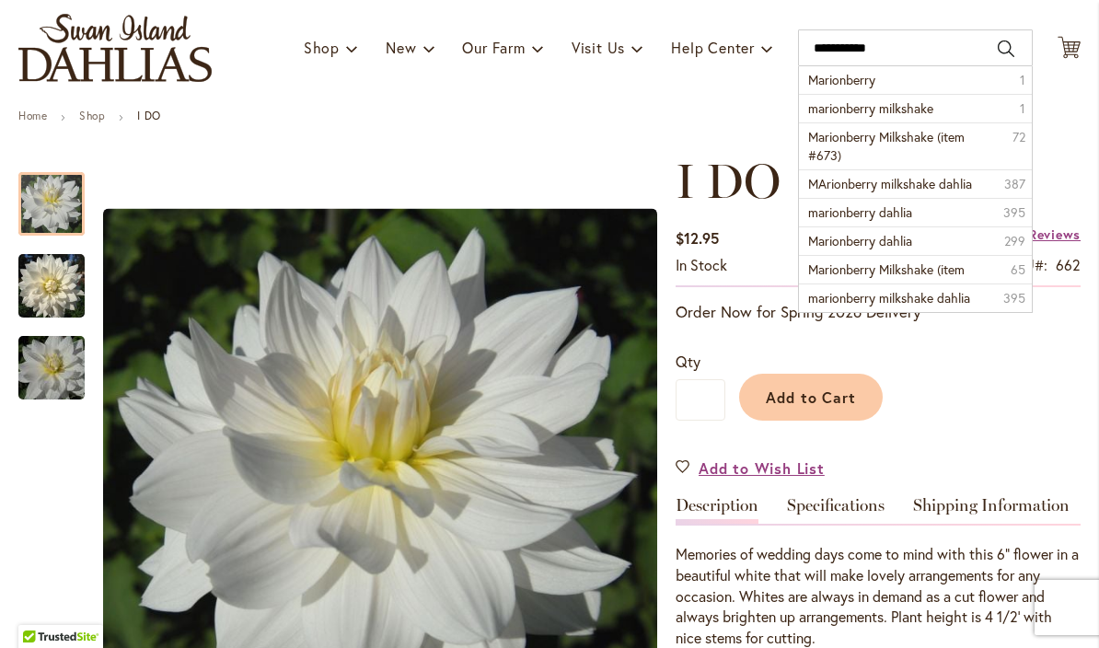
click at [836, 153] on span "Marionberry Milkshake (item #673)" at bounding box center [886, 146] width 156 height 36
type input "**********"
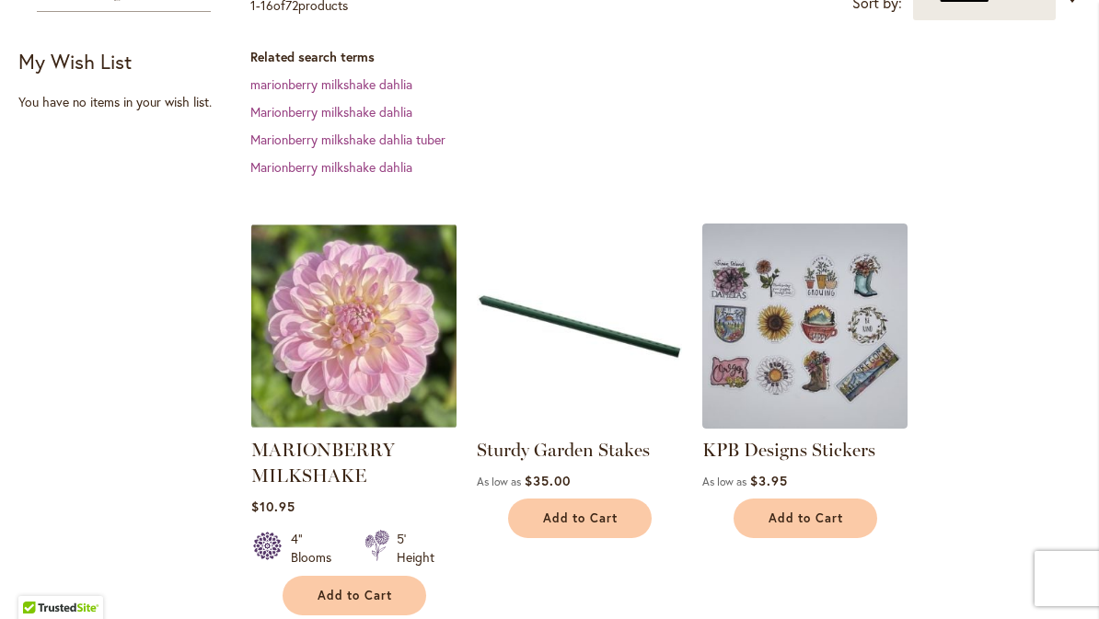
scroll to position [407, 0]
click at [346, 337] on img at bounding box center [353, 325] width 205 height 205
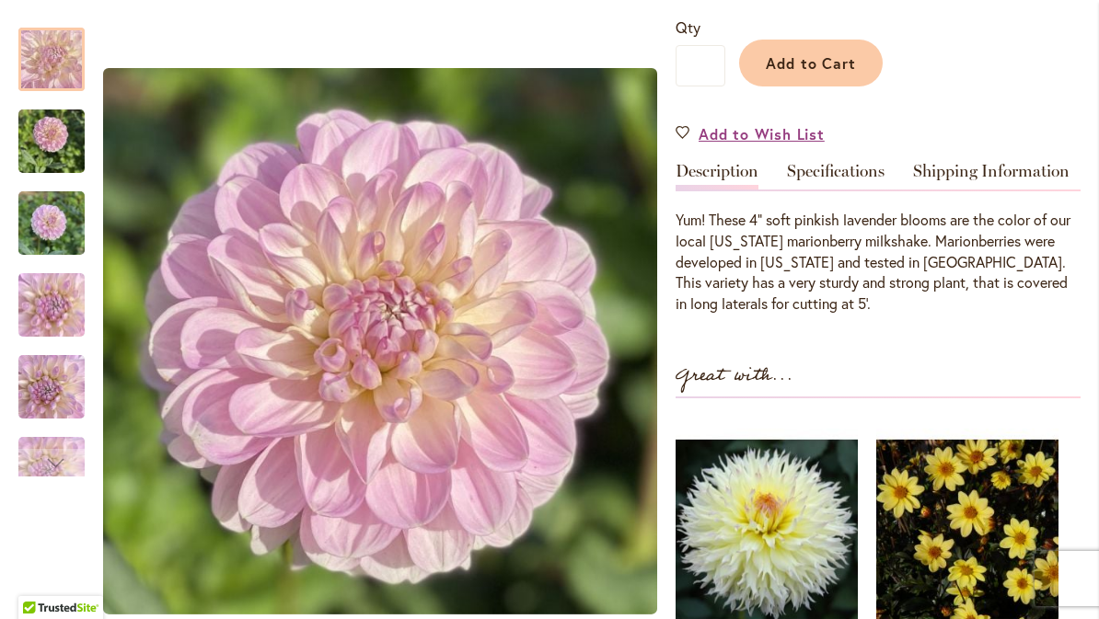
scroll to position [474, 0]
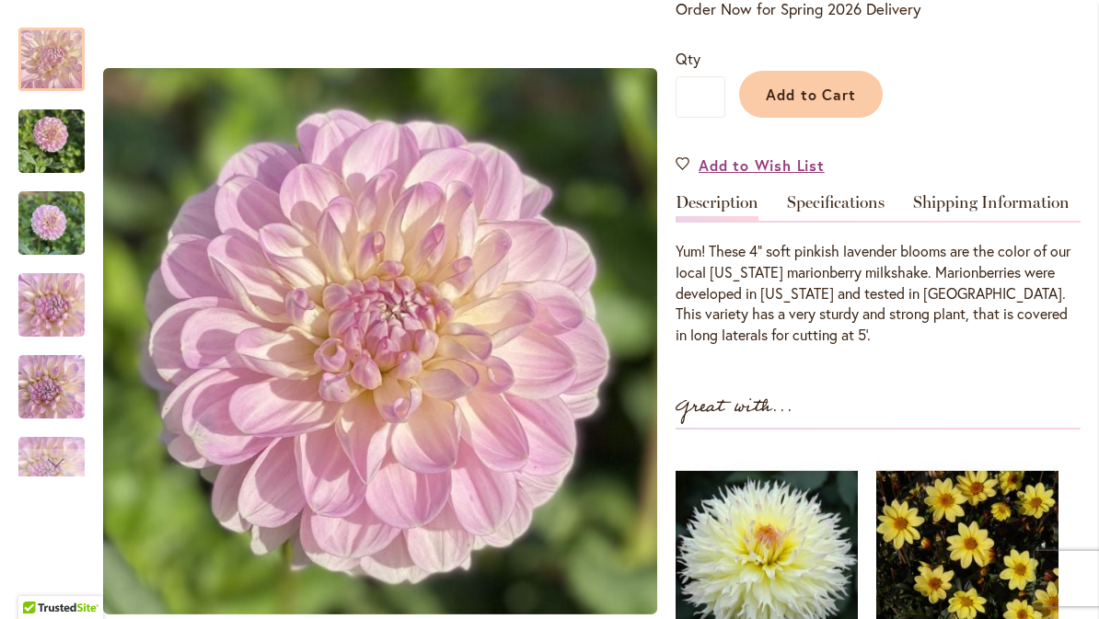
click at [829, 212] on link "Specifications" at bounding box center [836, 207] width 98 height 27
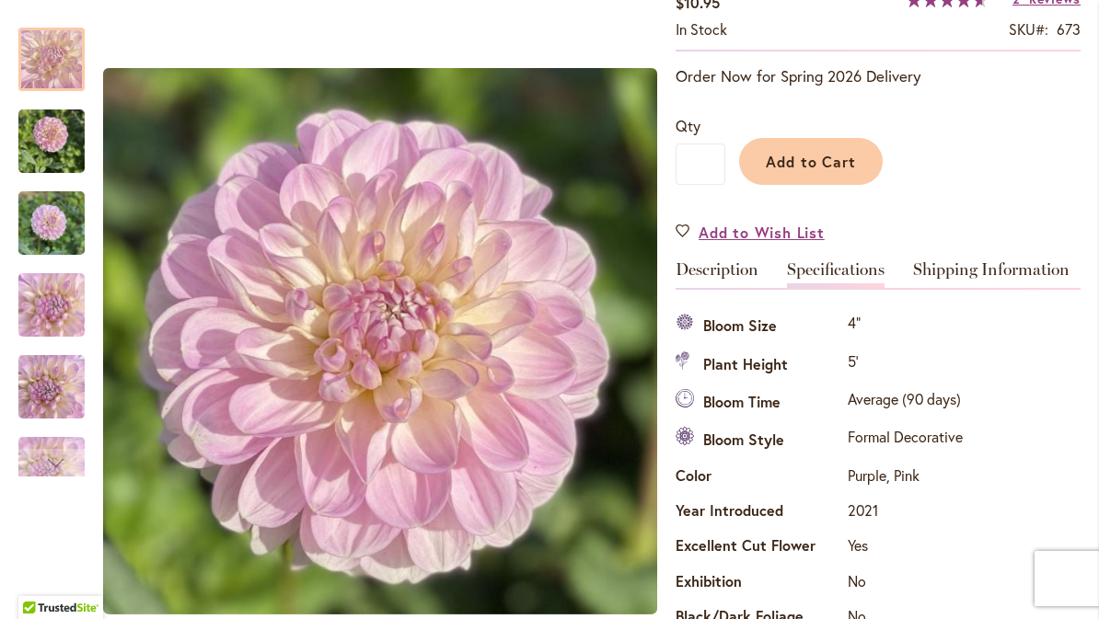
scroll to position [426, 0]
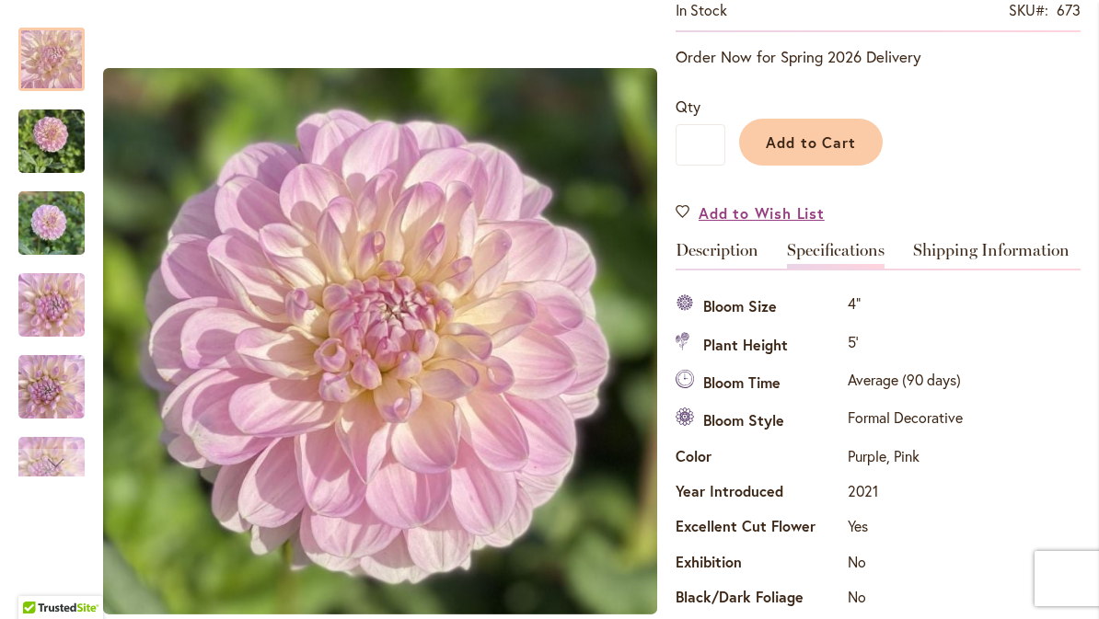
click at [46, 395] on img "MARIONBERRY MILKSHAKE" at bounding box center [51, 387] width 66 height 88
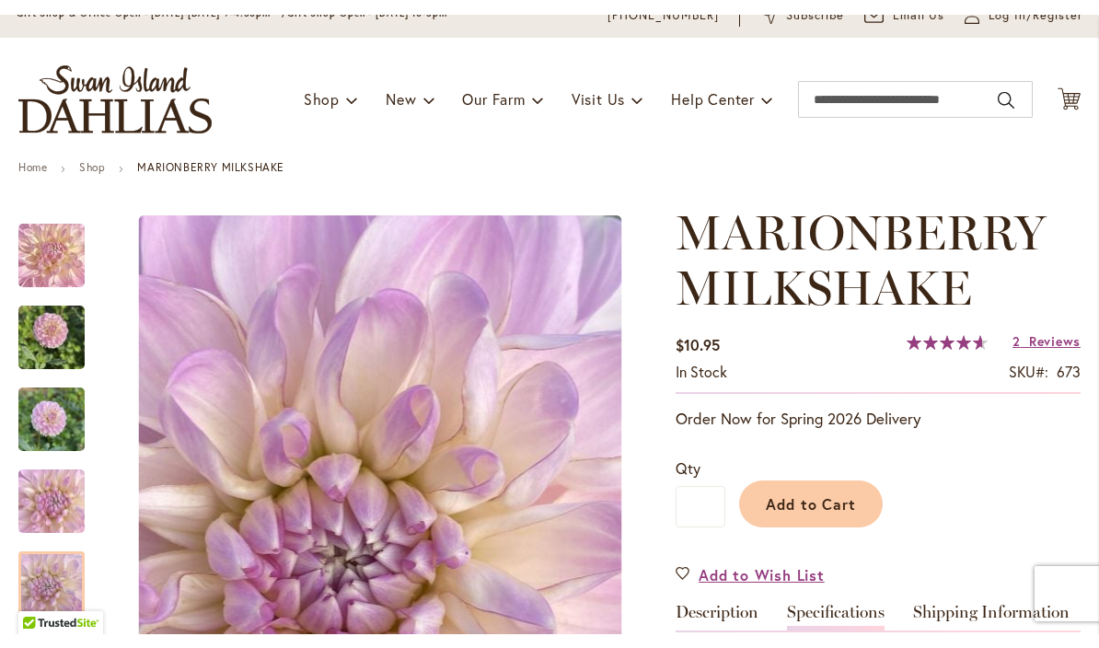
scroll to position [78, 0]
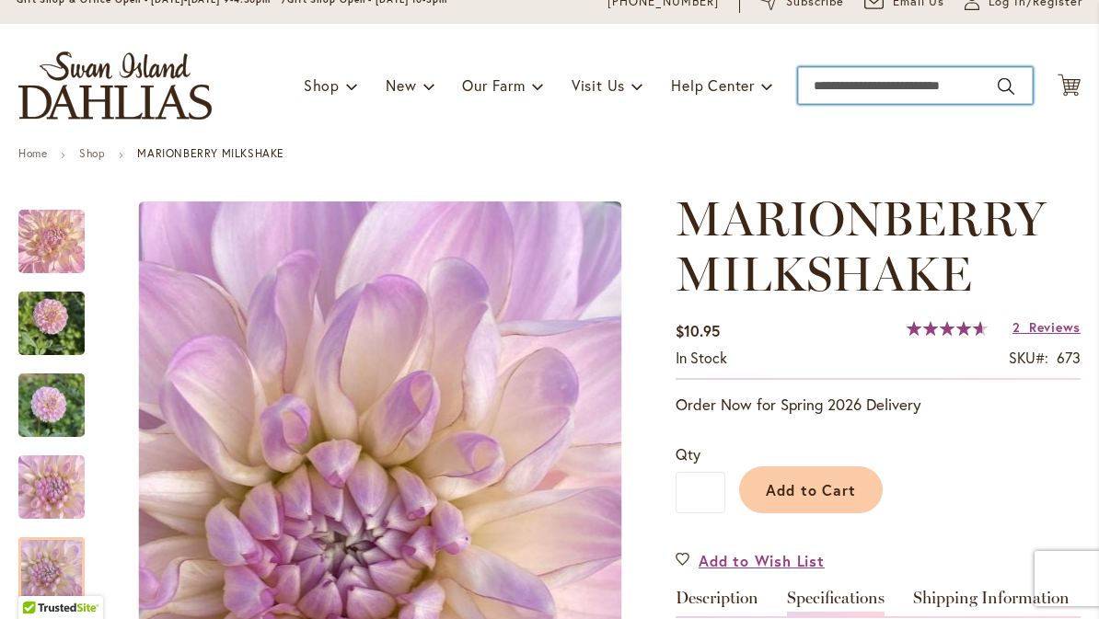
click at [819, 97] on input "Search" at bounding box center [915, 85] width 235 height 37
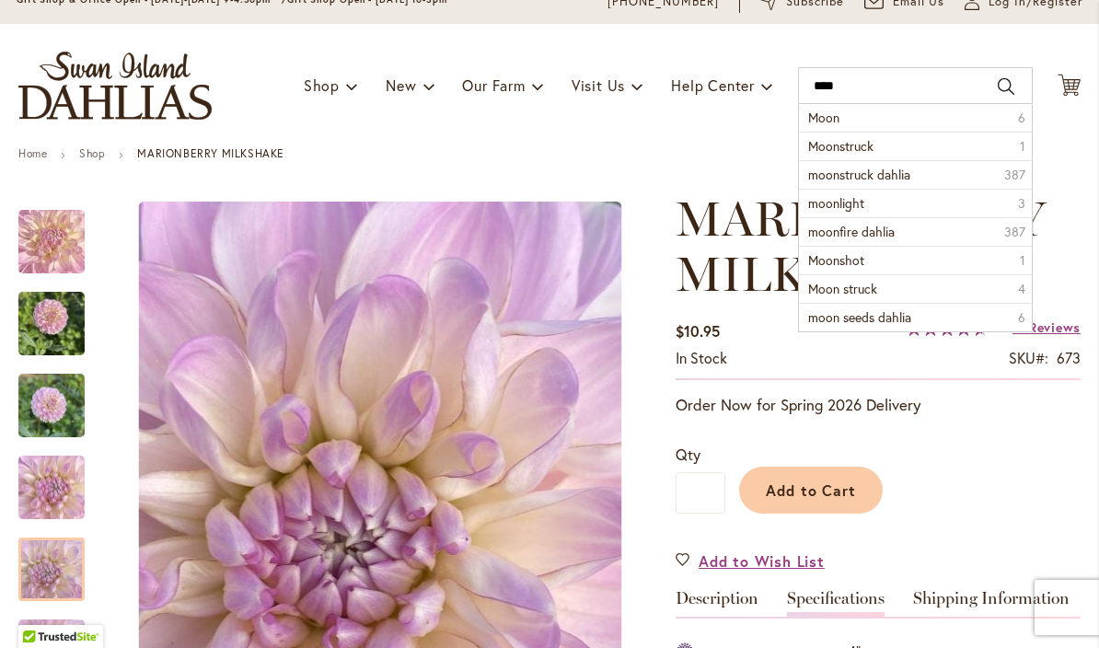
click at [833, 149] on span "Moonstruck" at bounding box center [840, 145] width 65 height 17
type input "**********"
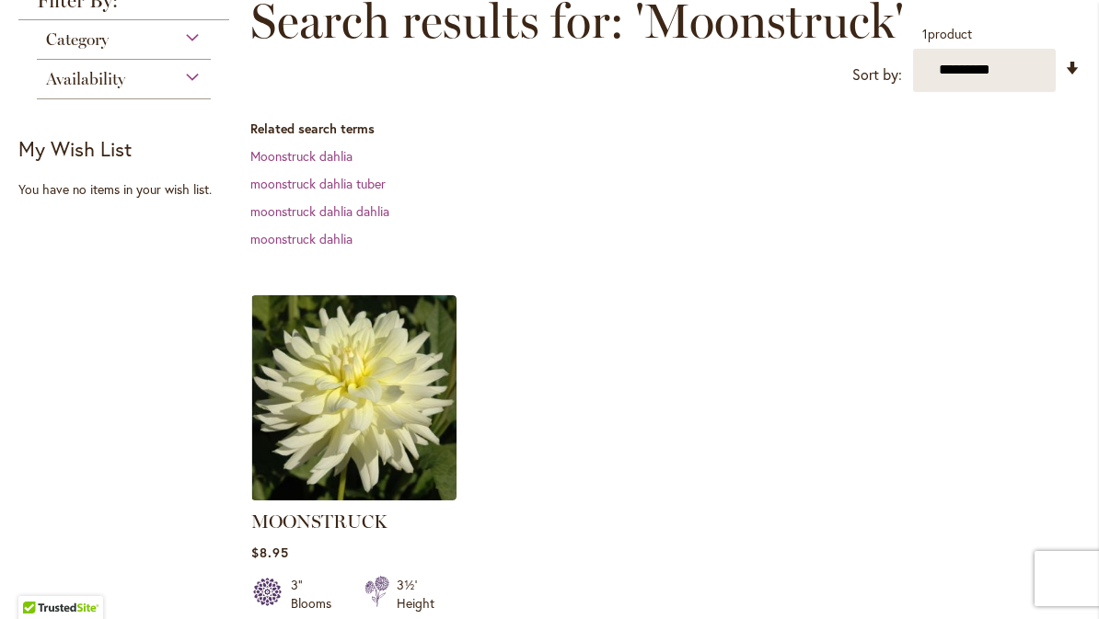
scroll to position [282, 0]
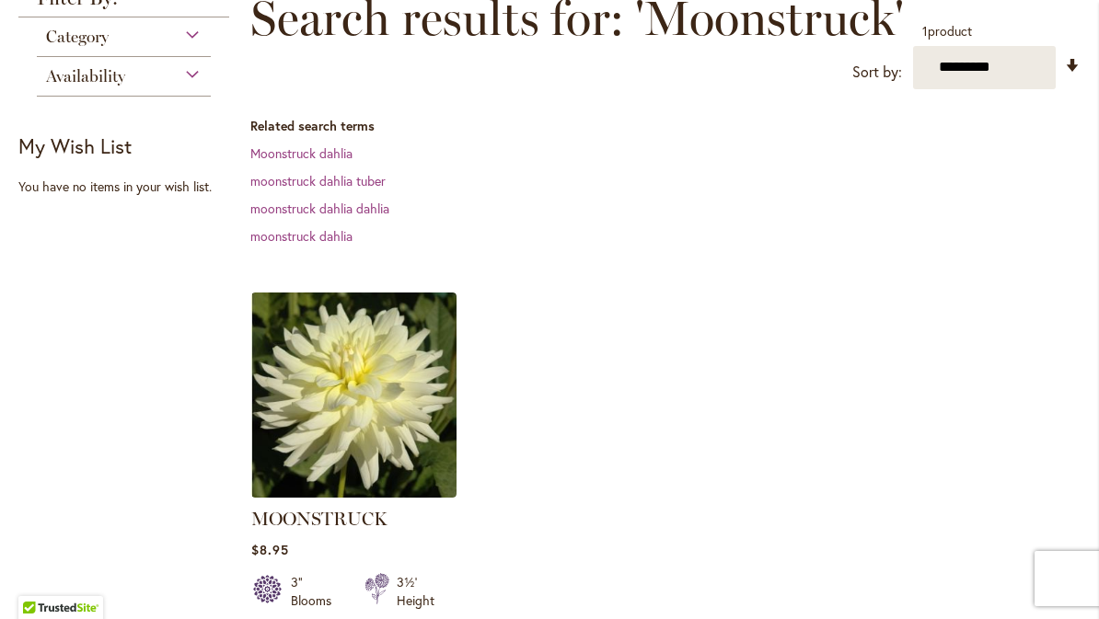
click at [355, 401] on img at bounding box center [353, 395] width 205 height 205
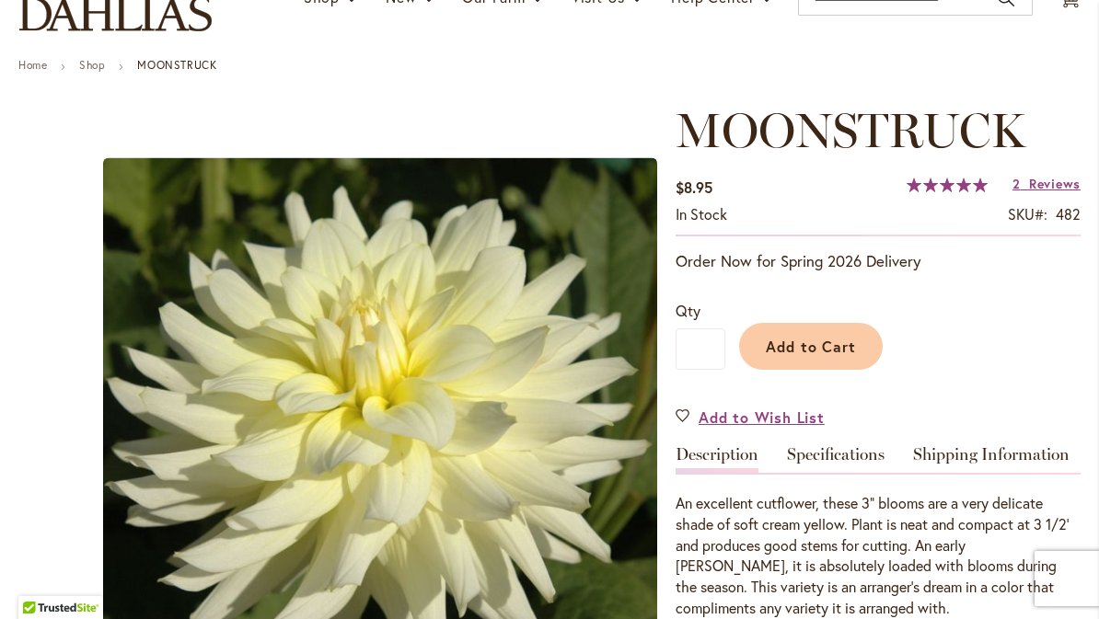
scroll to position [168, 0]
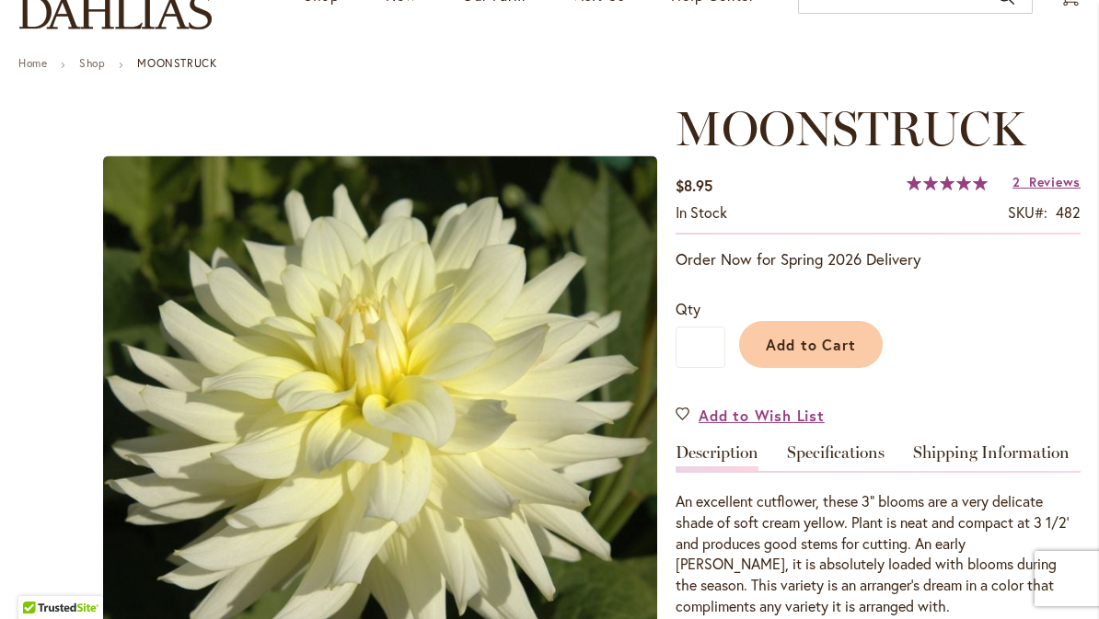
click at [830, 456] on link "Specifications" at bounding box center [836, 457] width 98 height 27
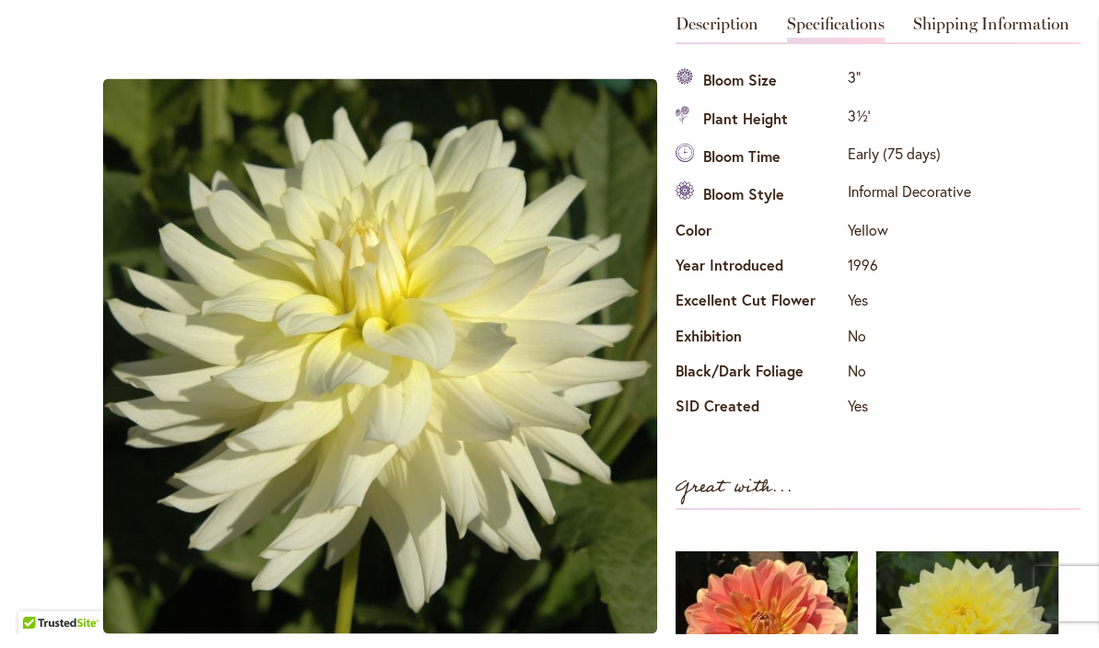
scroll to position [0, 0]
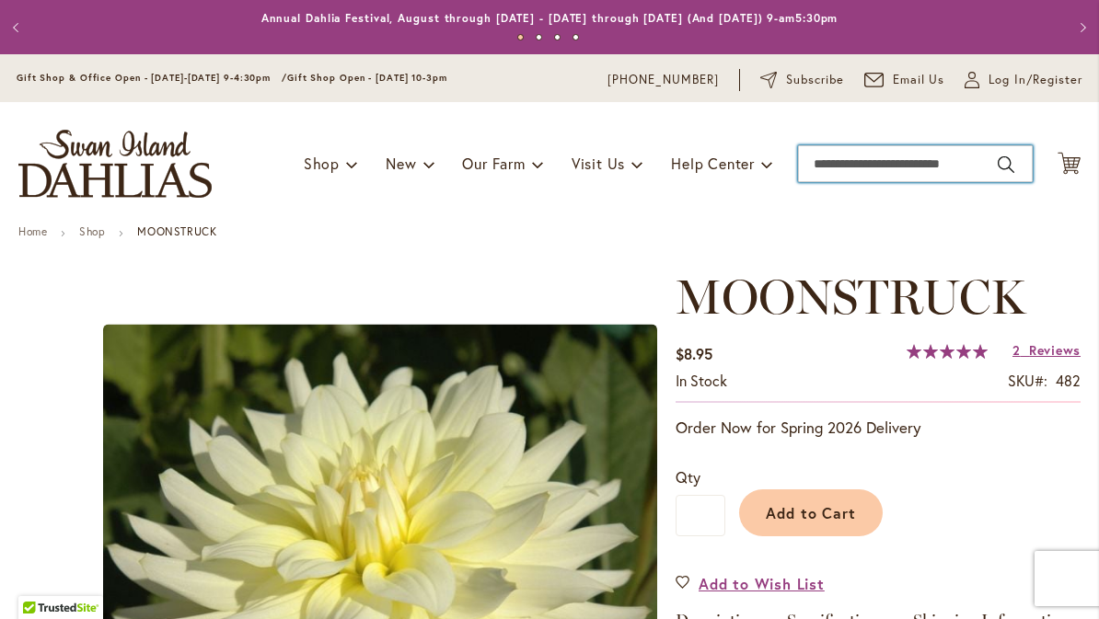
click at [839, 174] on input "Search" at bounding box center [915, 163] width 235 height 37
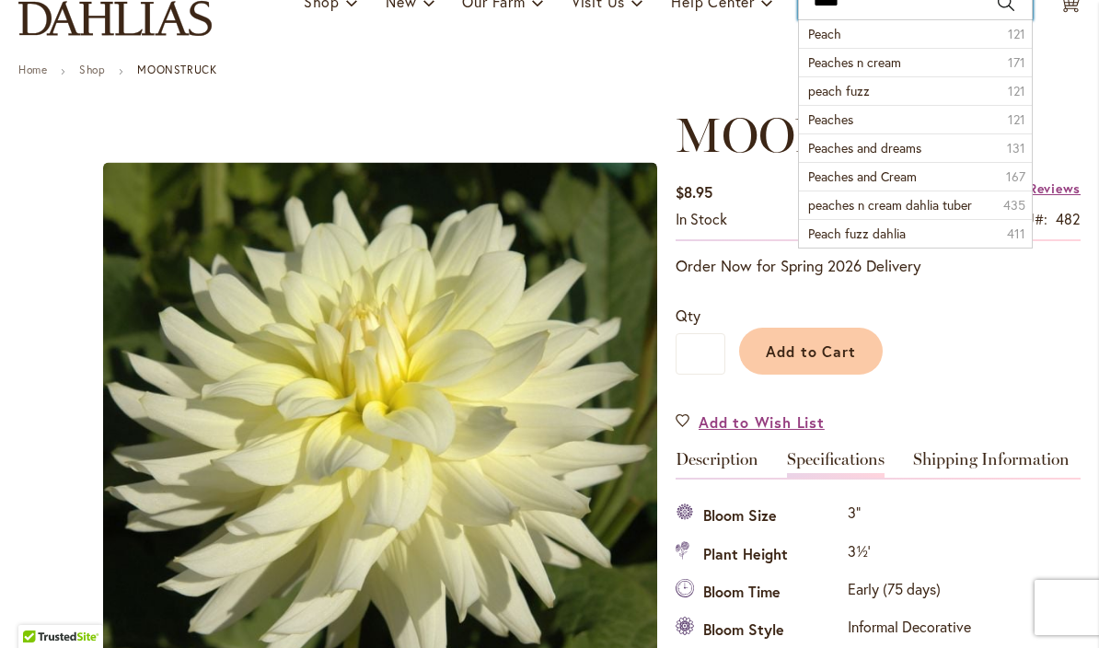
scroll to position [161, 0]
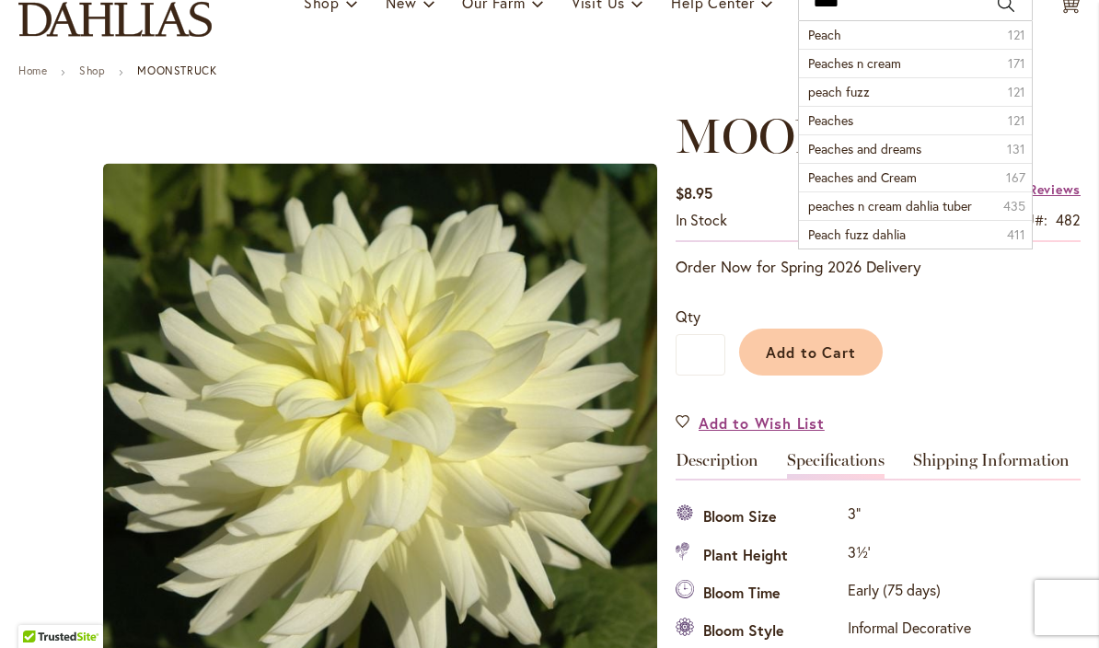
click at [836, 234] on span "Peach fuzz dahlia" at bounding box center [857, 233] width 98 height 17
type input "**********"
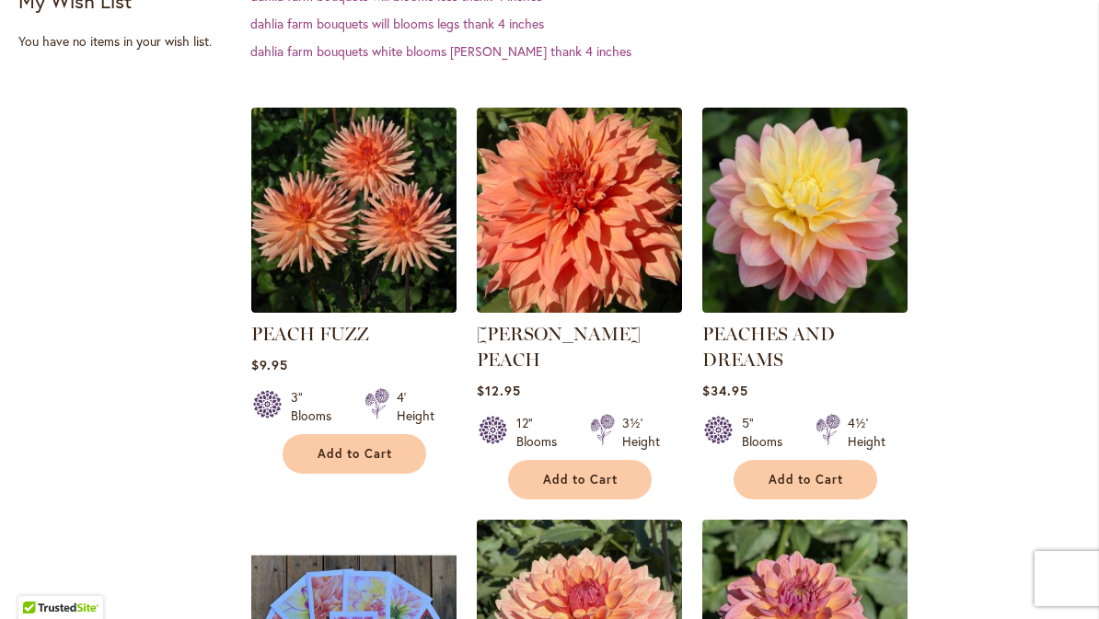
scroll to position [467, 0]
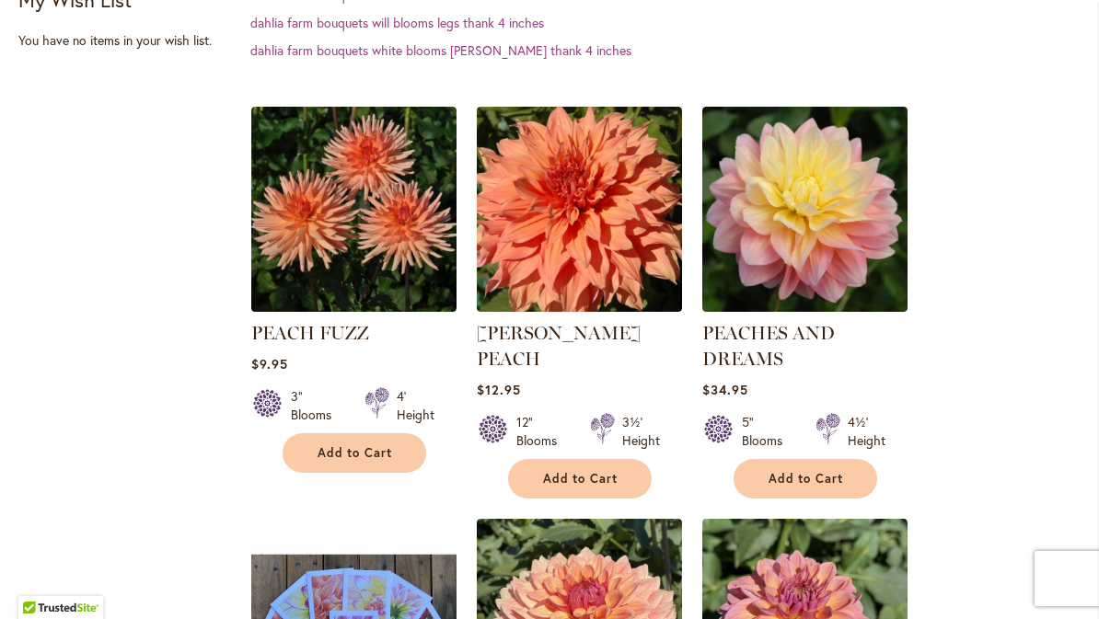
click at [340, 206] on img at bounding box center [353, 209] width 205 height 205
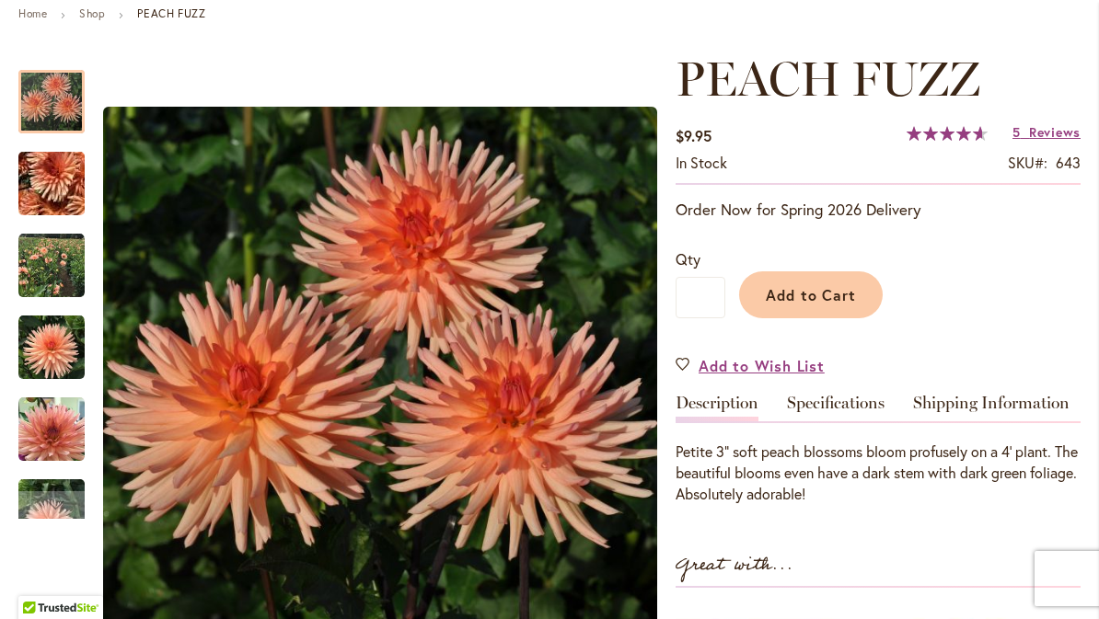
scroll to position [219, 0]
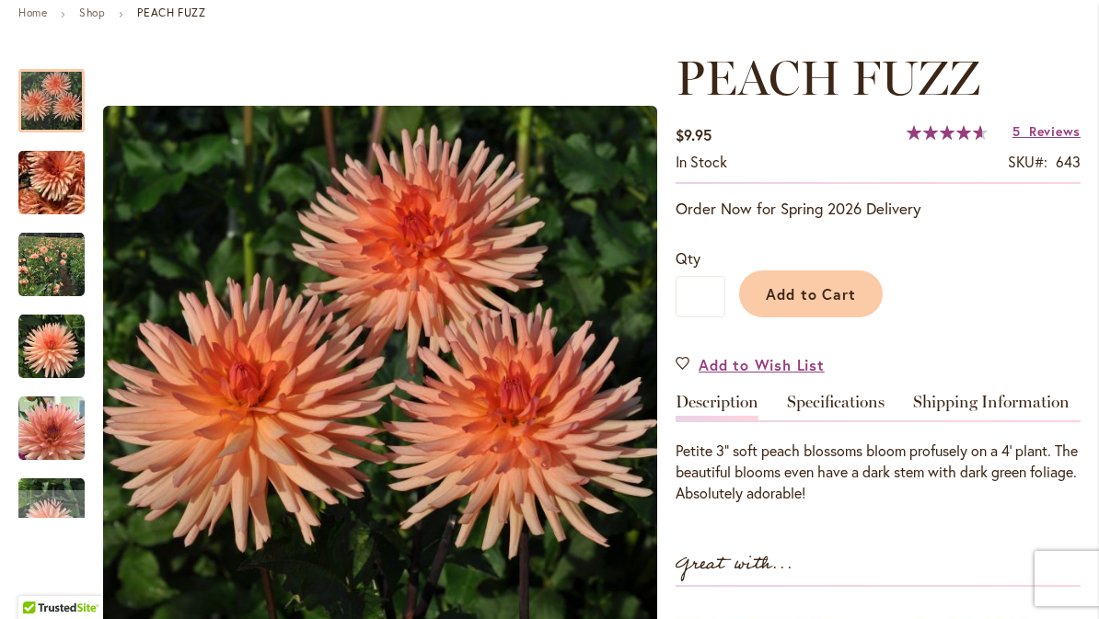
click at [841, 403] on link "Specifications" at bounding box center [836, 407] width 98 height 27
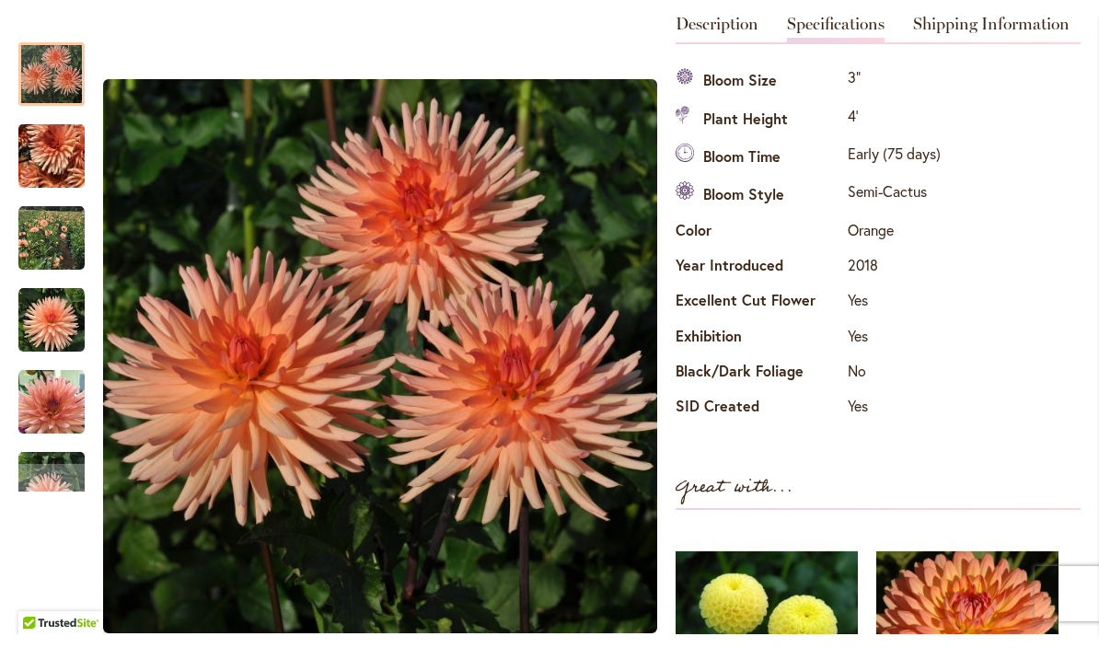
scroll to position [0, 0]
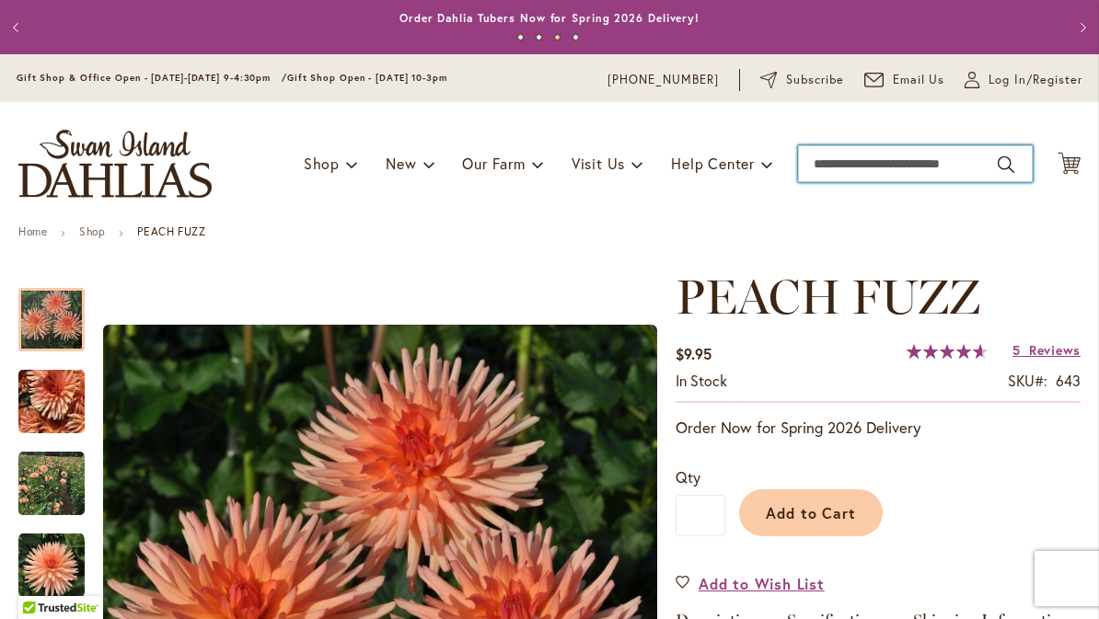
click at [836, 161] on input "Search" at bounding box center [915, 163] width 235 height 37
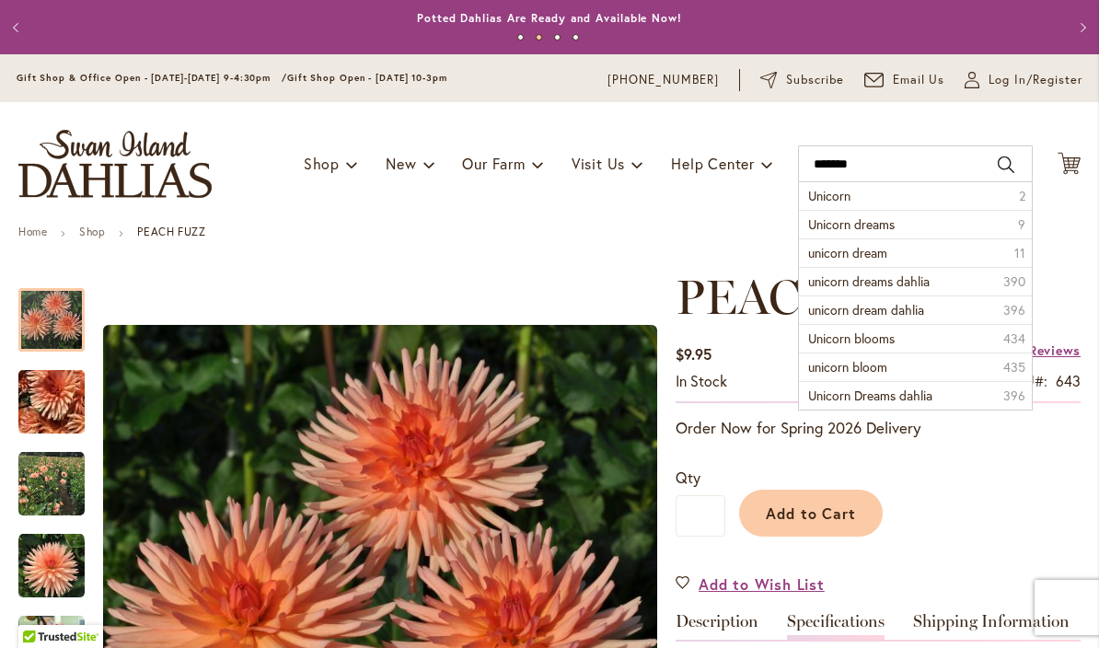
click at [843, 227] on span "Unicorn dreams" at bounding box center [851, 223] width 86 height 17
type input "**********"
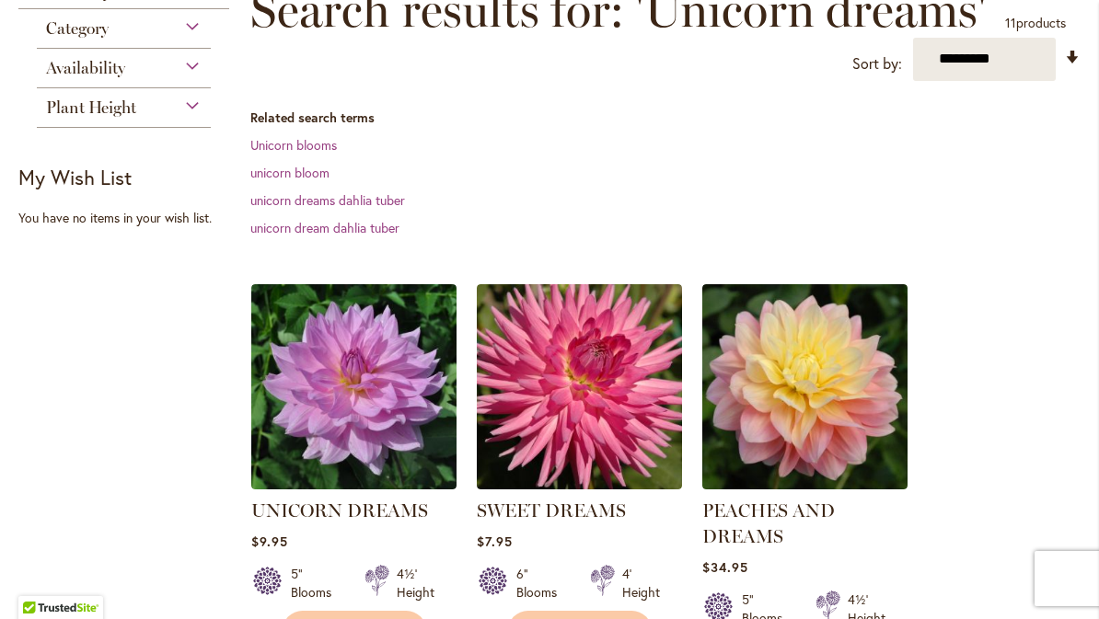
scroll to position [286, 0]
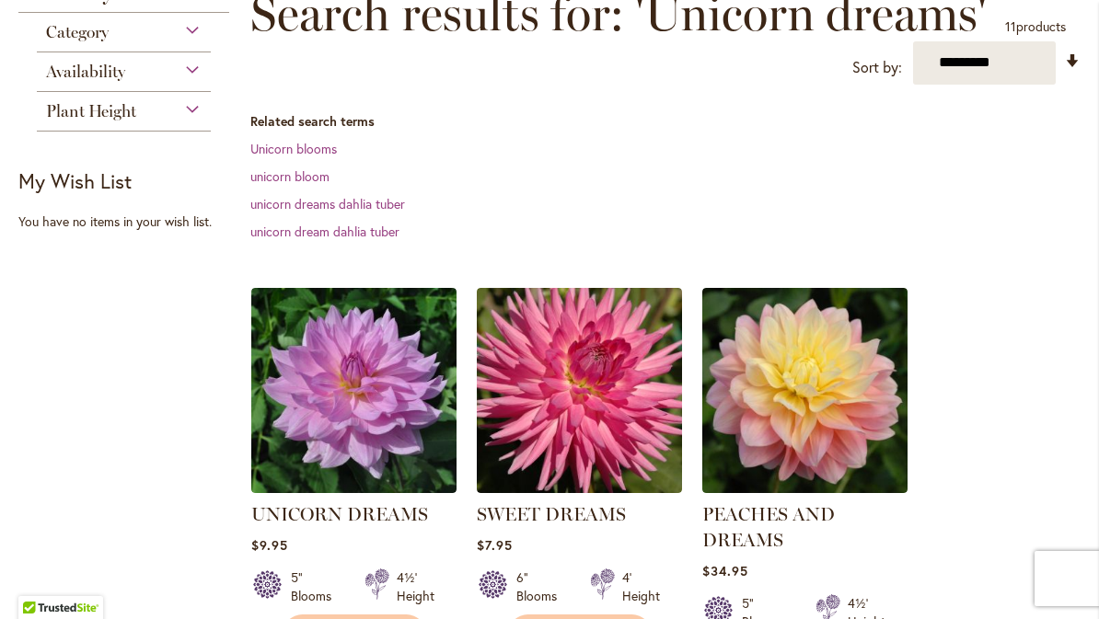
click at [342, 421] on img at bounding box center [353, 390] width 205 height 205
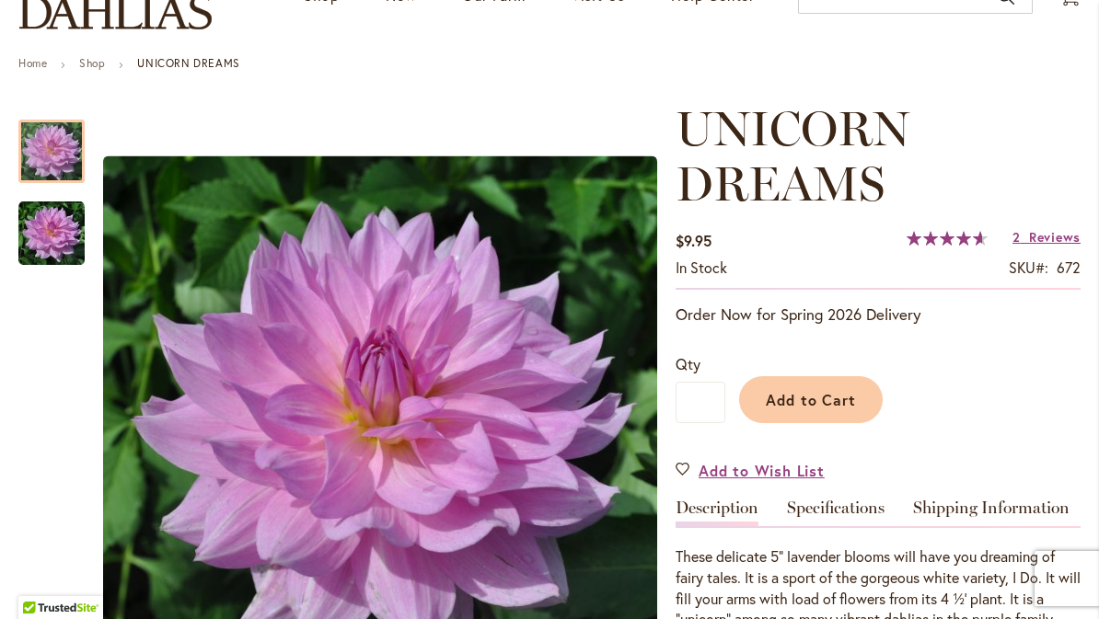
scroll to position [196, 0]
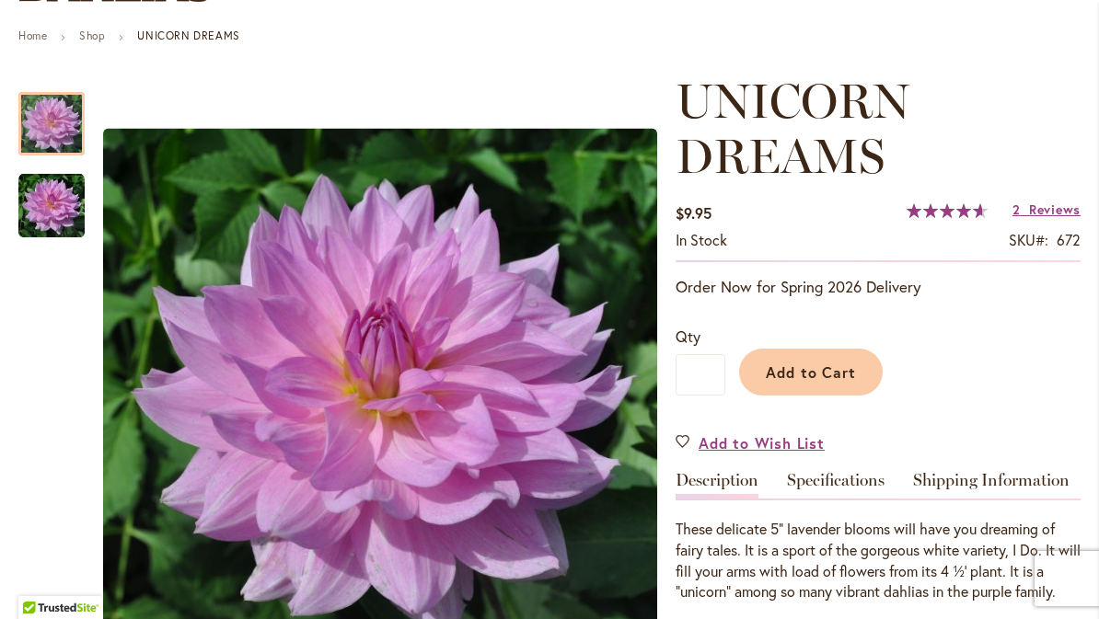
click at [840, 491] on link "Specifications" at bounding box center [836, 485] width 98 height 27
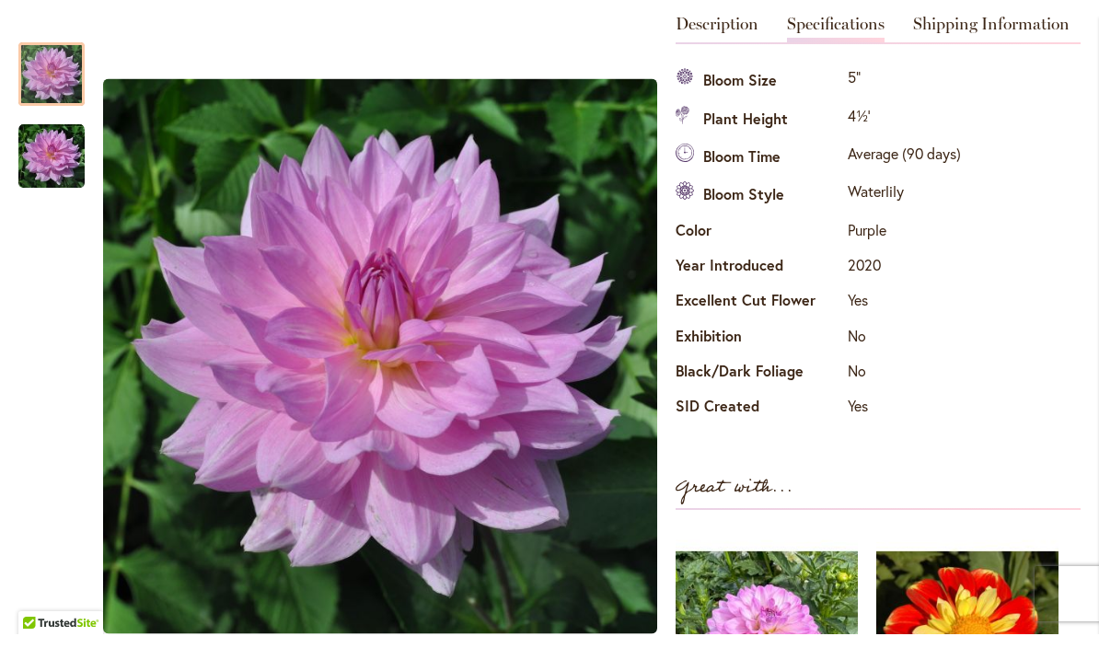
scroll to position [0, 0]
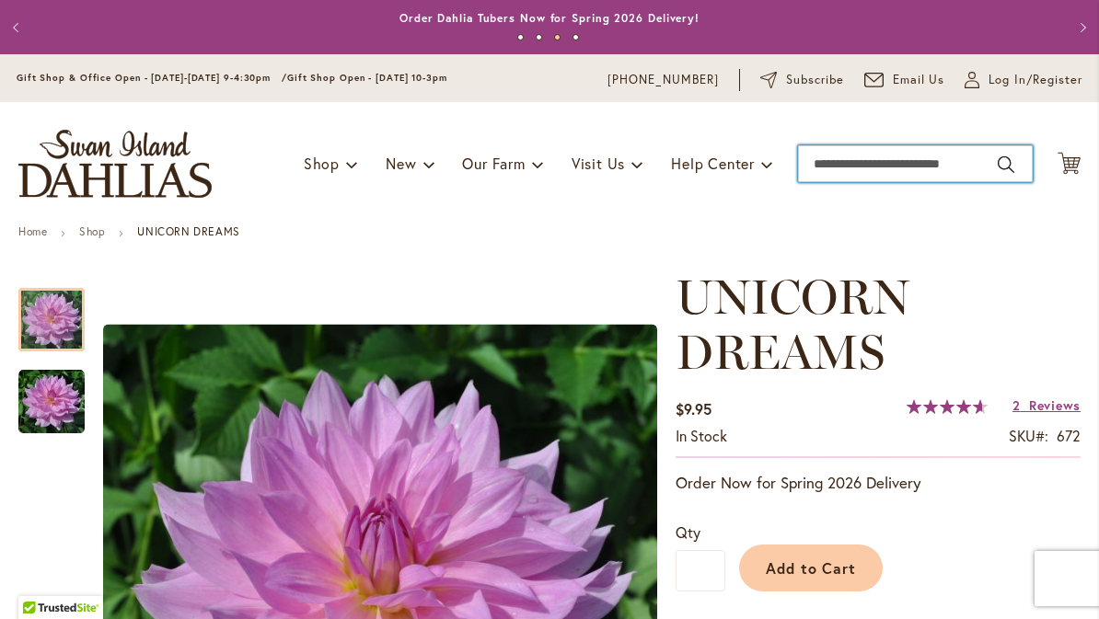
click at [830, 169] on input "Search" at bounding box center [915, 163] width 235 height 37
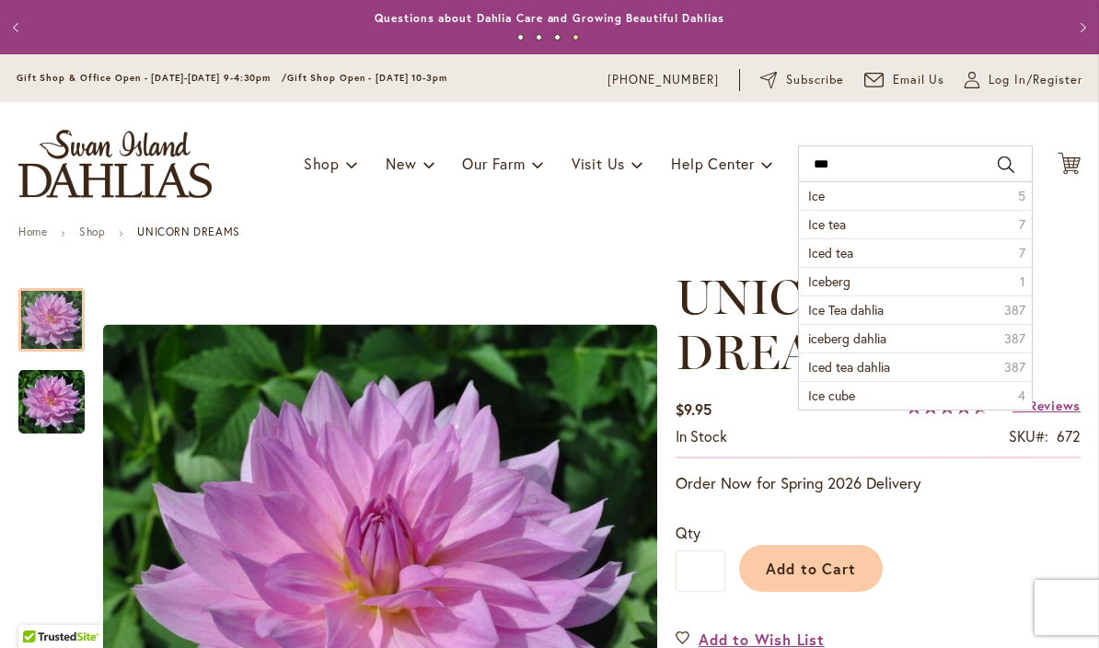
click at [827, 230] on span "Ice tea" at bounding box center [827, 223] width 38 height 17
type input "*******"
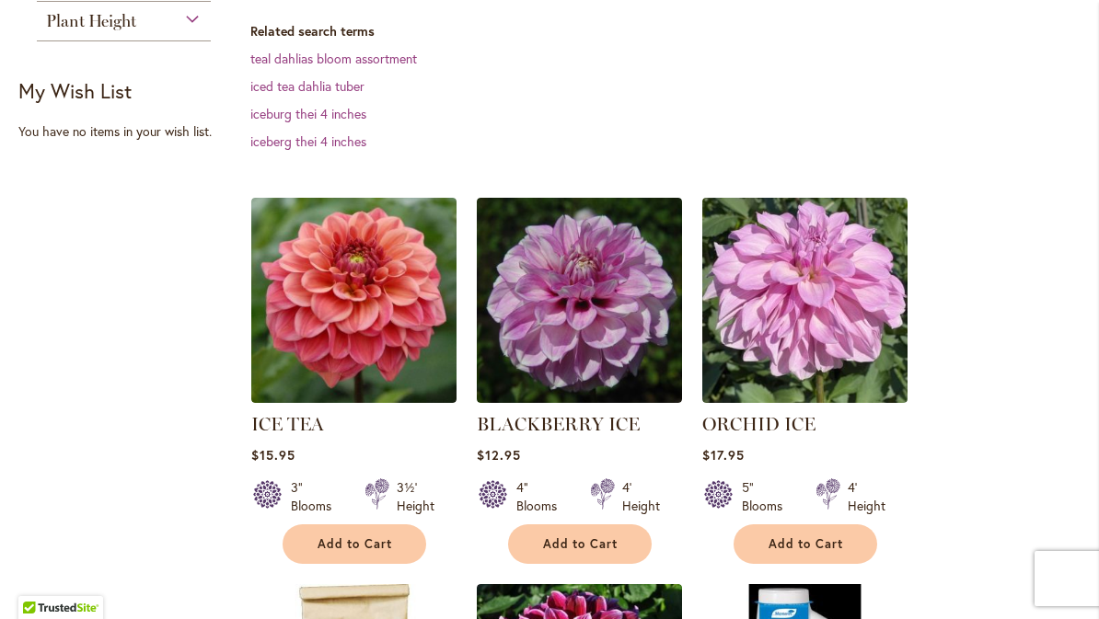
scroll to position [377, 0]
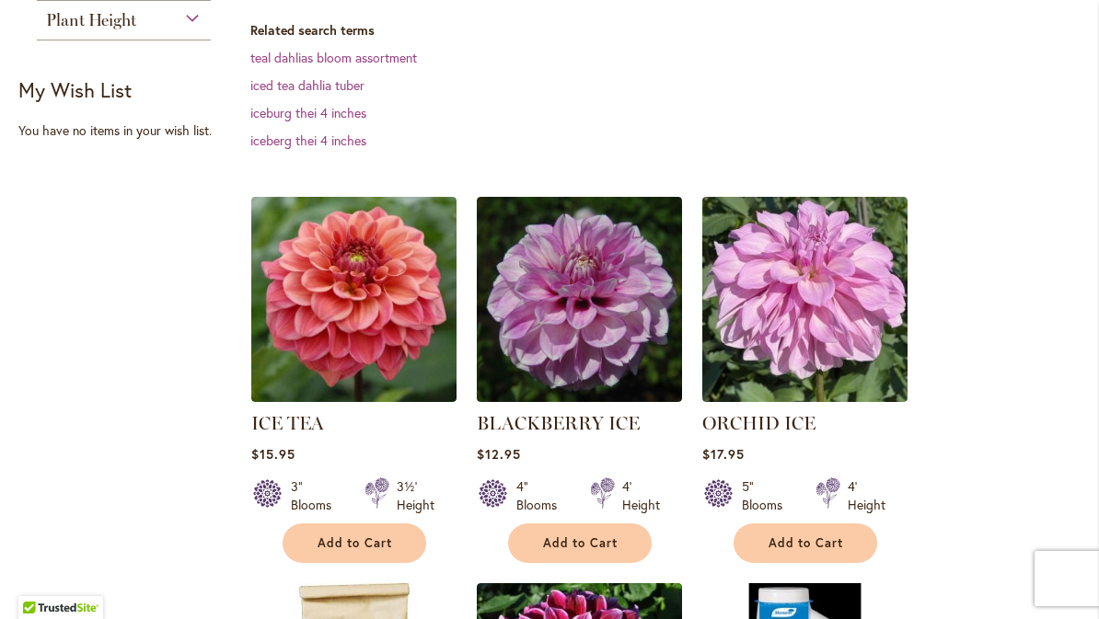
click at [356, 302] on img at bounding box center [353, 299] width 205 height 205
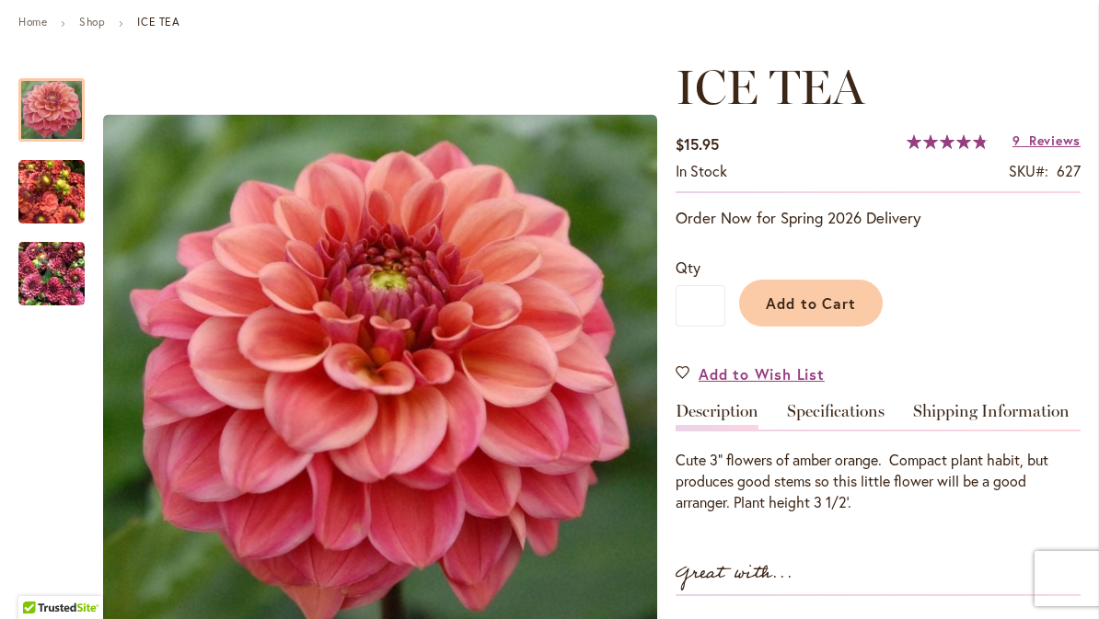
scroll to position [211, 0]
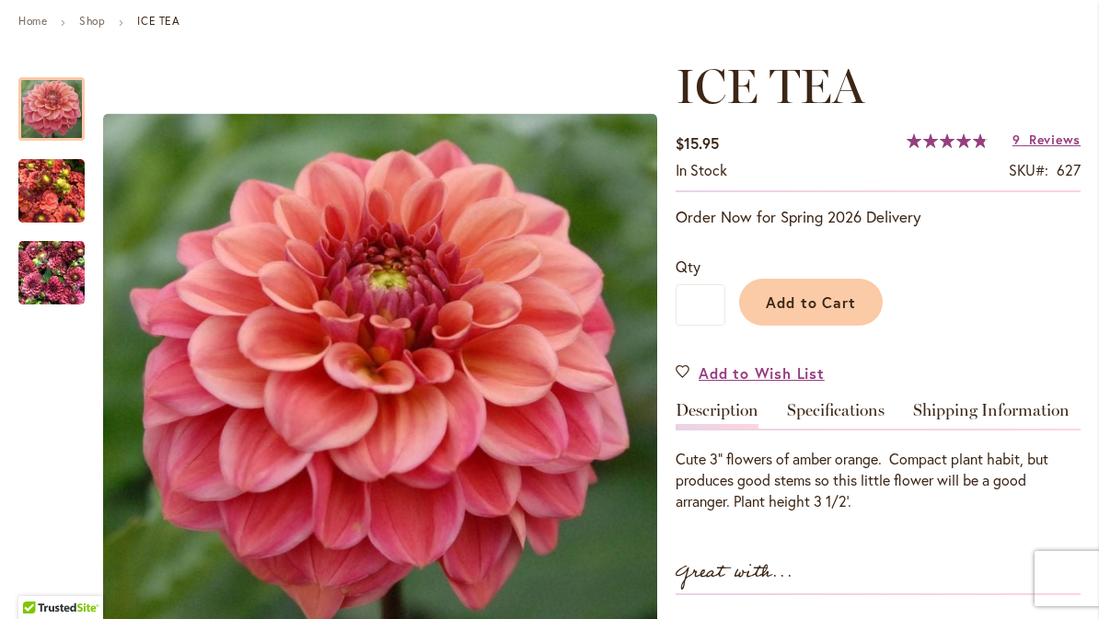
click at [840, 418] on link "Specifications" at bounding box center [836, 415] width 98 height 27
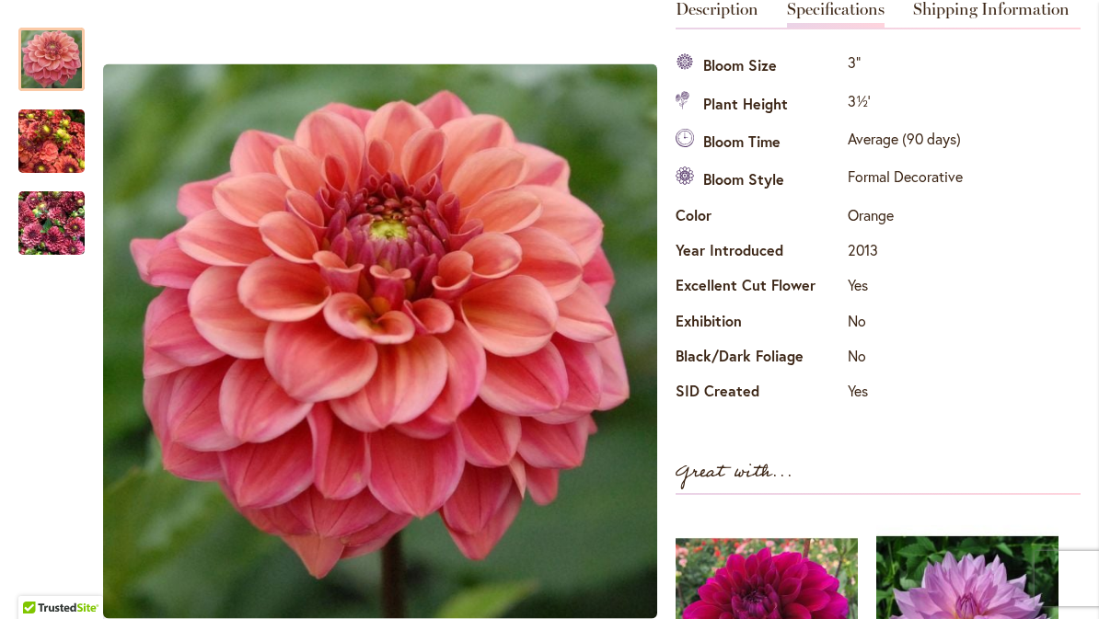
scroll to position [0, 0]
